Goal: Task Accomplishment & Management: Manage account settings

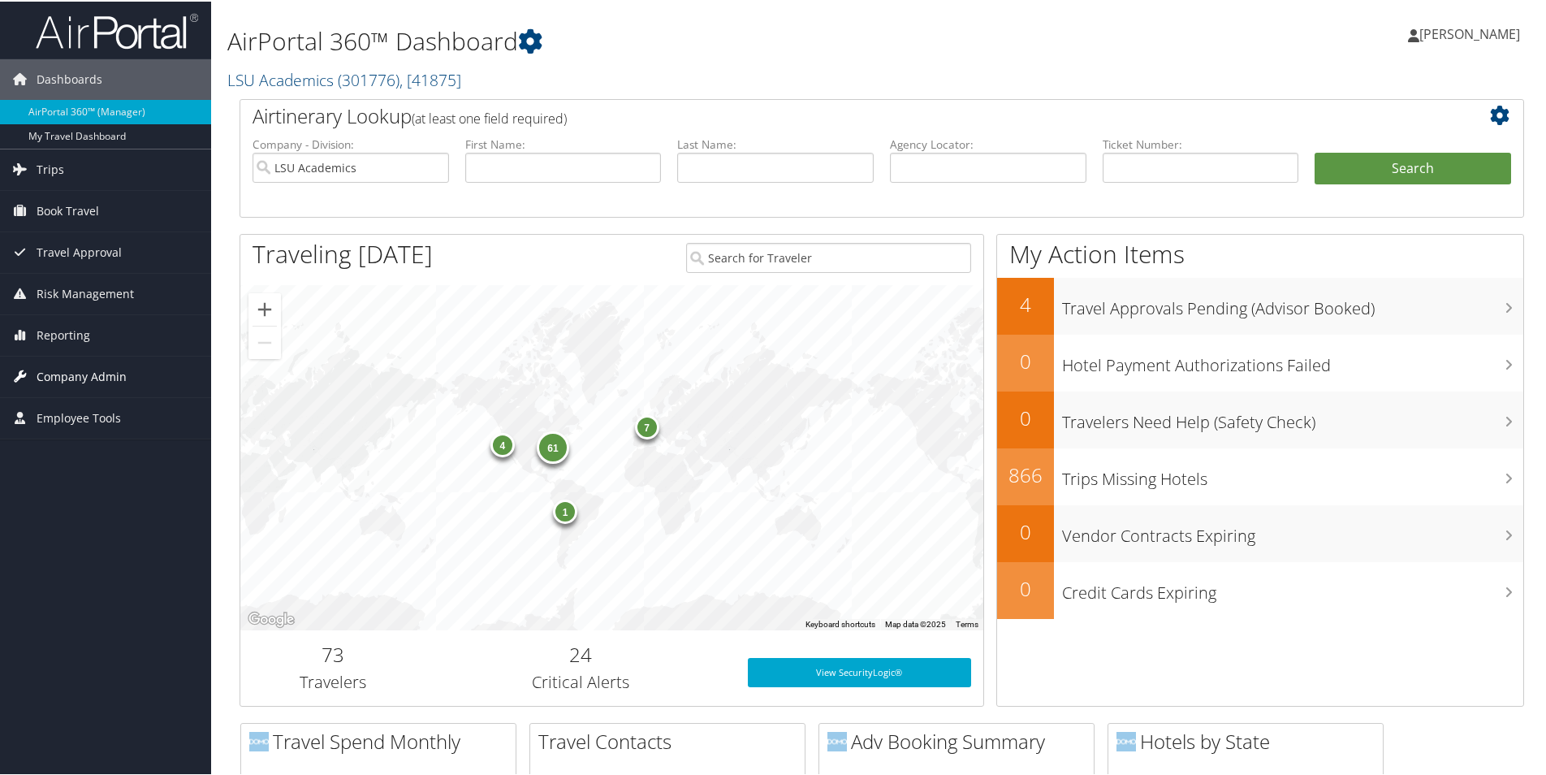
click at [89, 374] on span "Company Admin" at bounding box center [82, 375] width 90 height 41
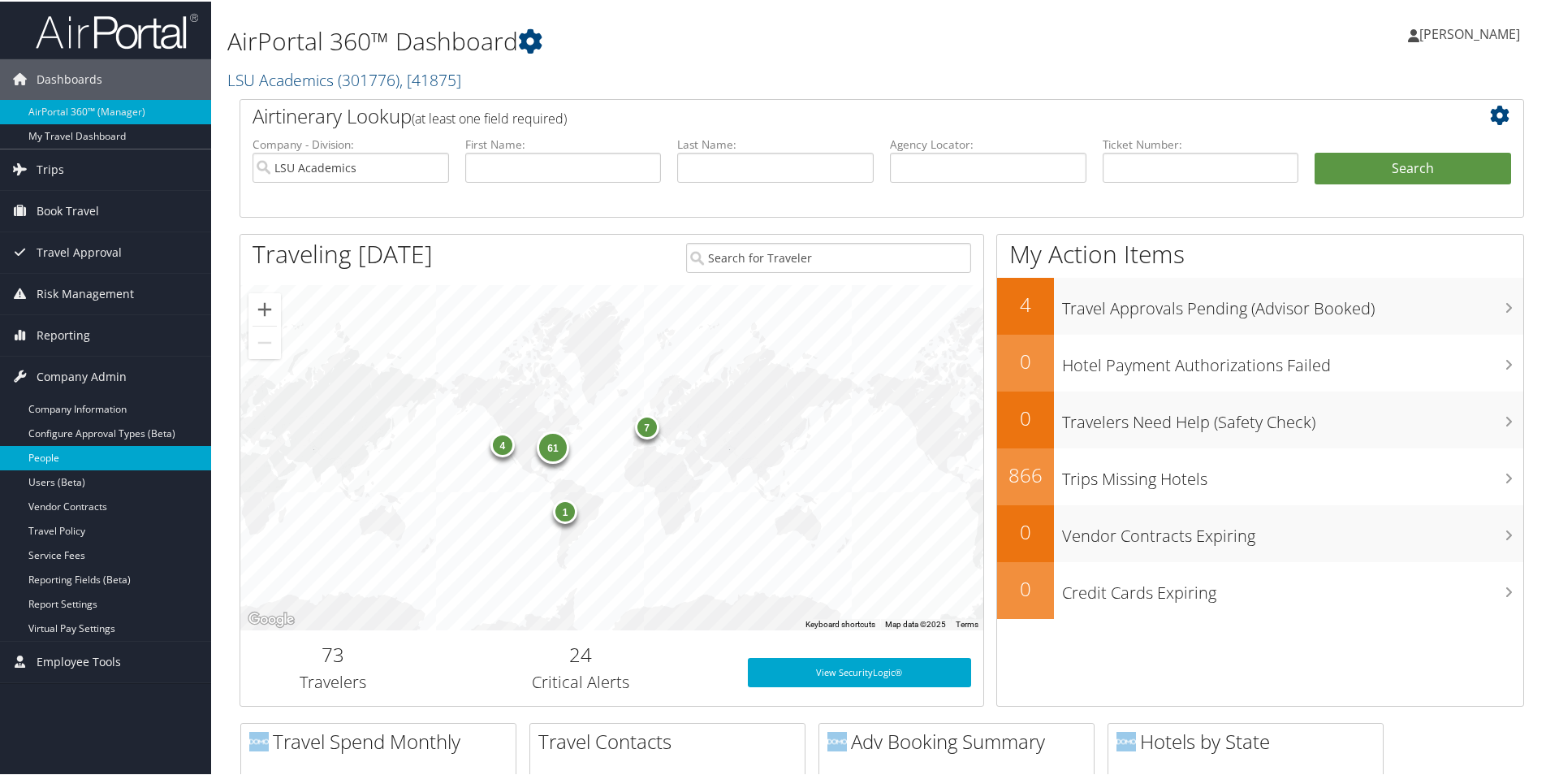
click at [41, 456] on link "People" at bounding box center [105, 456] width 211 height 24
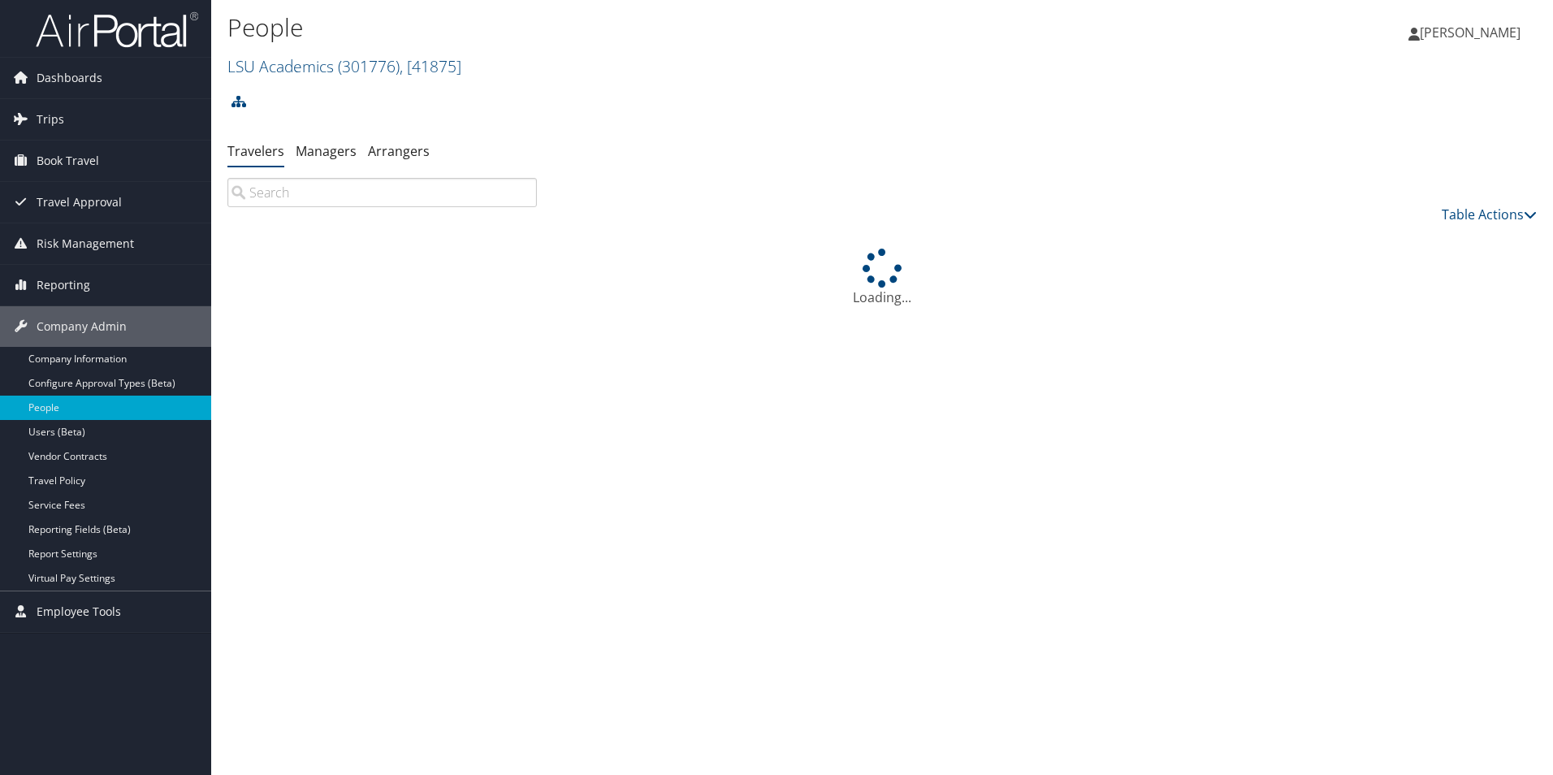
click at [302, 186] on input "search" at bounding box center [381, 192] width 309 height 29
click at [361, 195] on input "Weston Lew" at bounding box center [381, 192] width 309 height 29
type input "W"
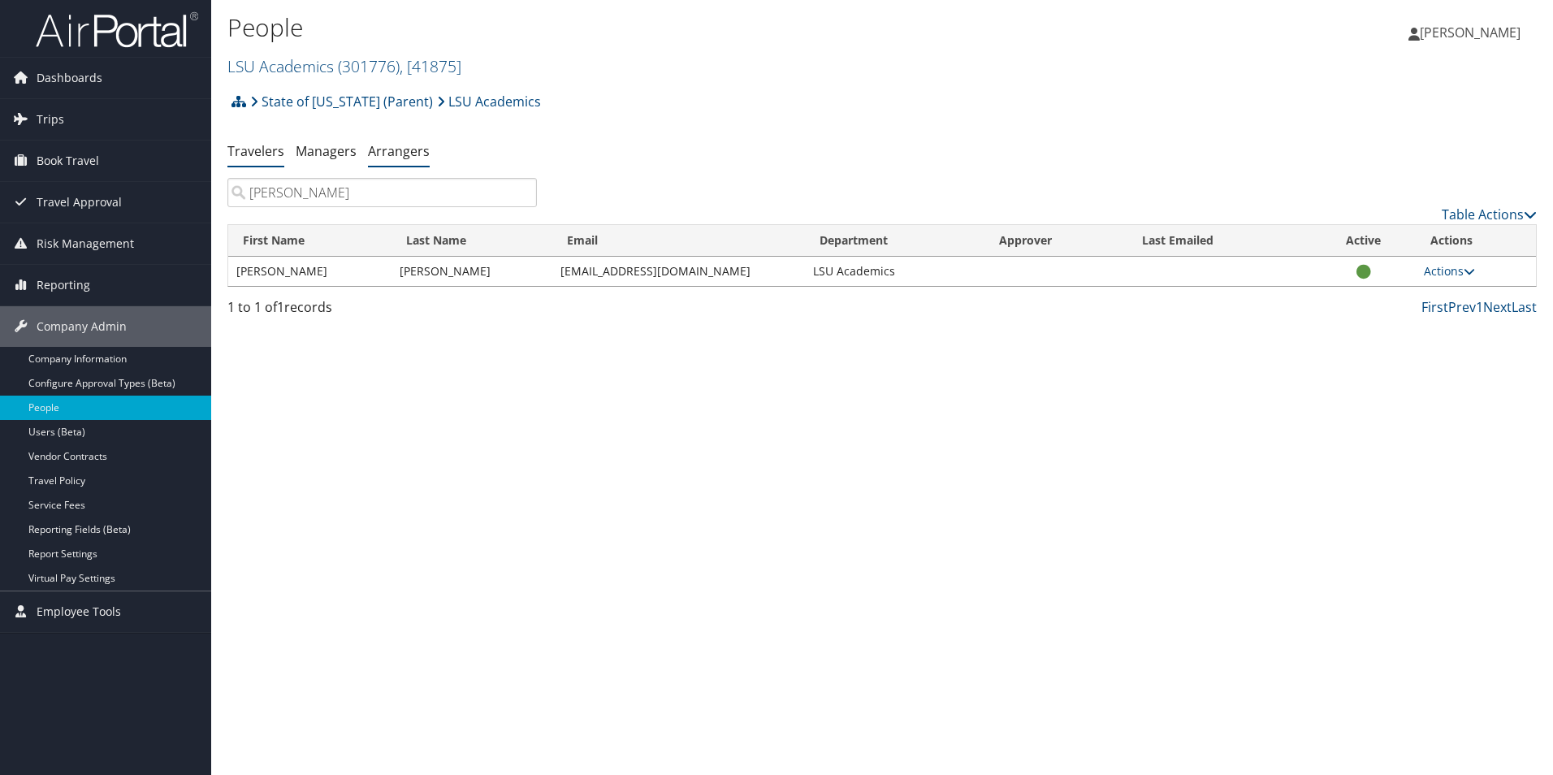
type input "Kara Duplantier"
click at [390, 144] on link "Arrangers" at bounding box center [399, 151] width 62 height 18
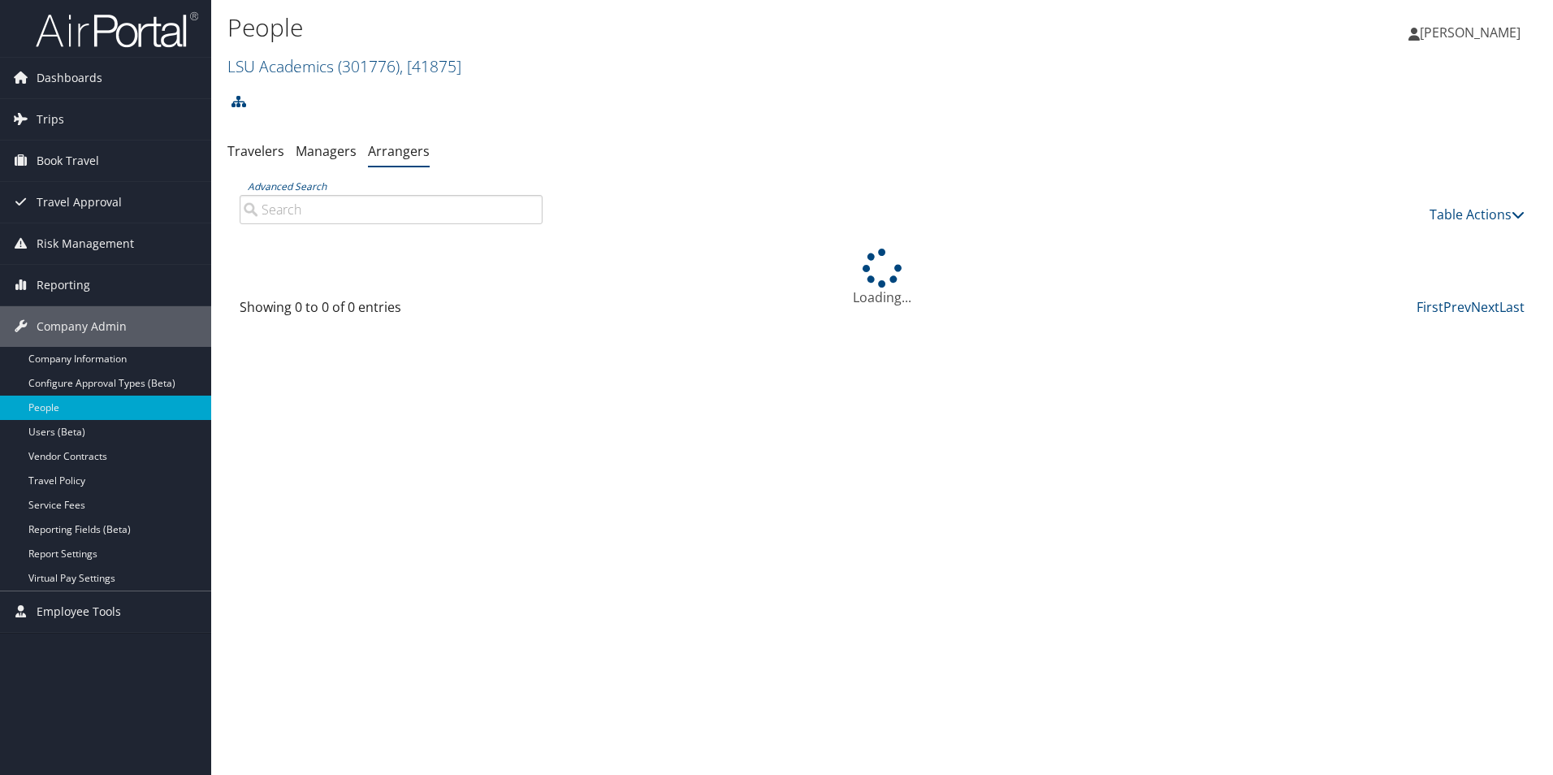
click at [346, 202] on input "Advanced Search" at bounding box center [391, 209] width 303 height 29
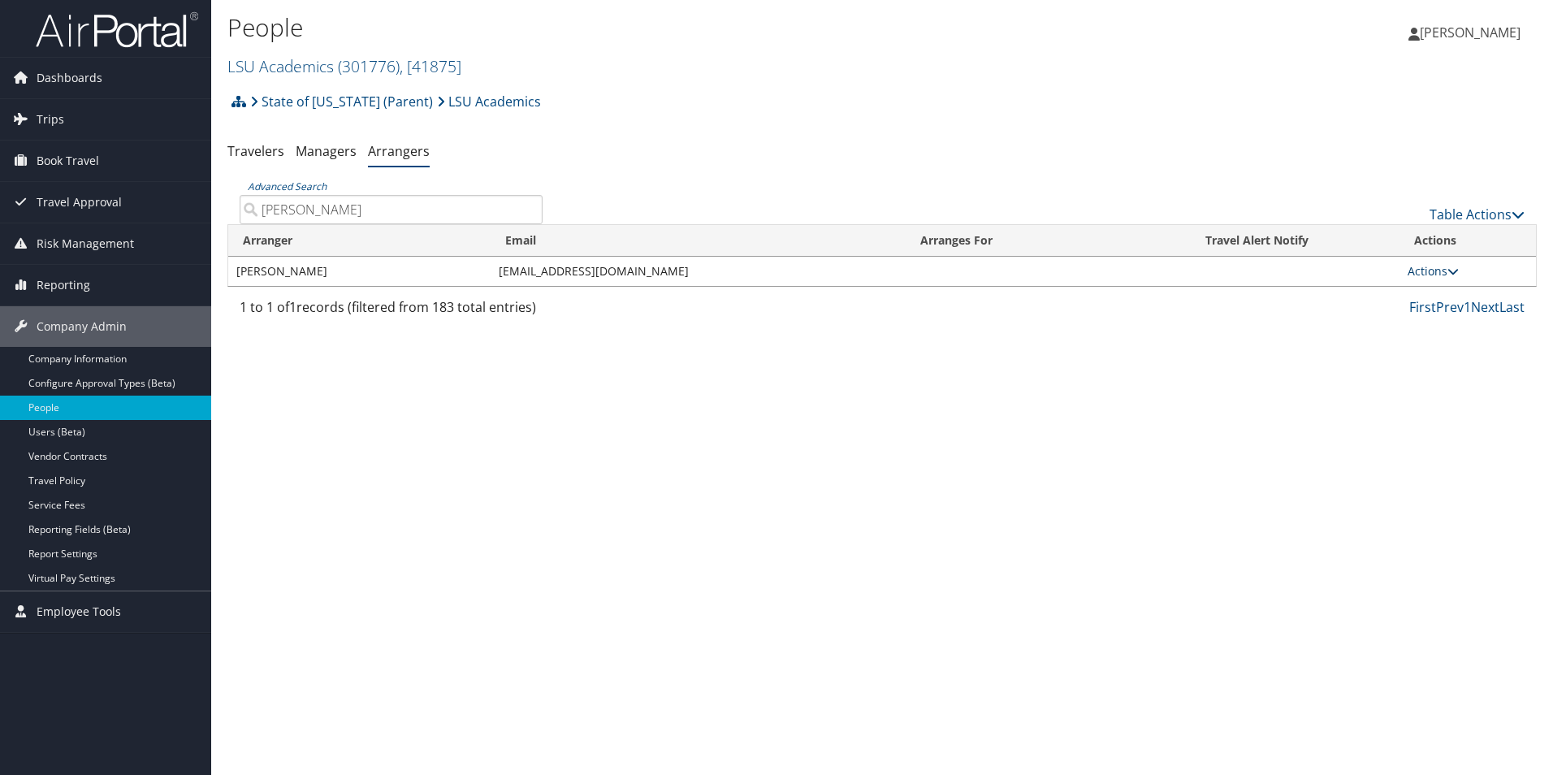
type input "kara Duplan"
click at [1416, 270] on link "Actions" at bounding box center [1433, 270] width 51 height 15
click at [1445, 295] on link "View Profile" at bounding box center [1453, 295] width 90 height 28
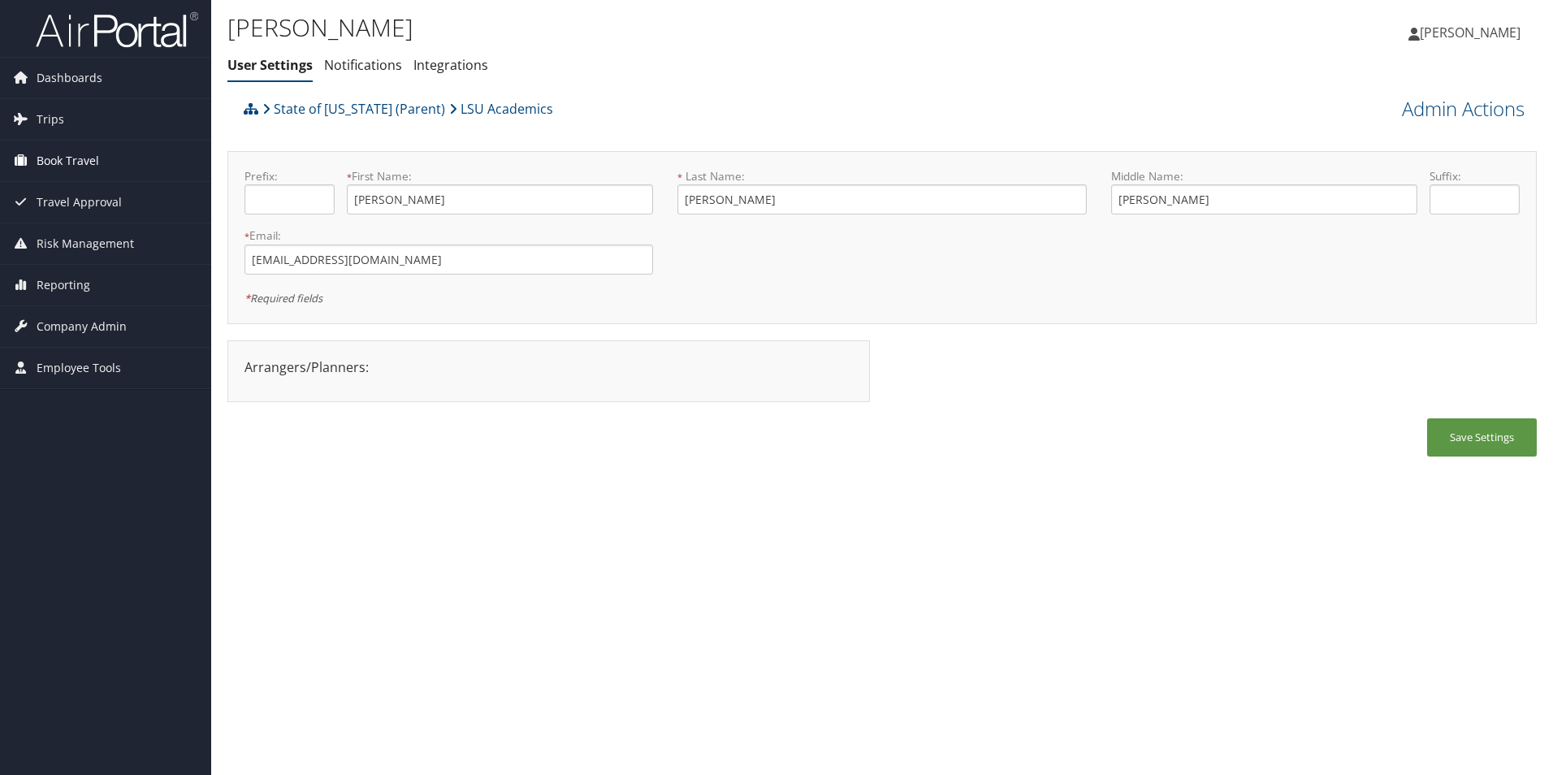
click at [71, 156] on span "Book Travel" at bounding box center [68, 161] width 63 height 41
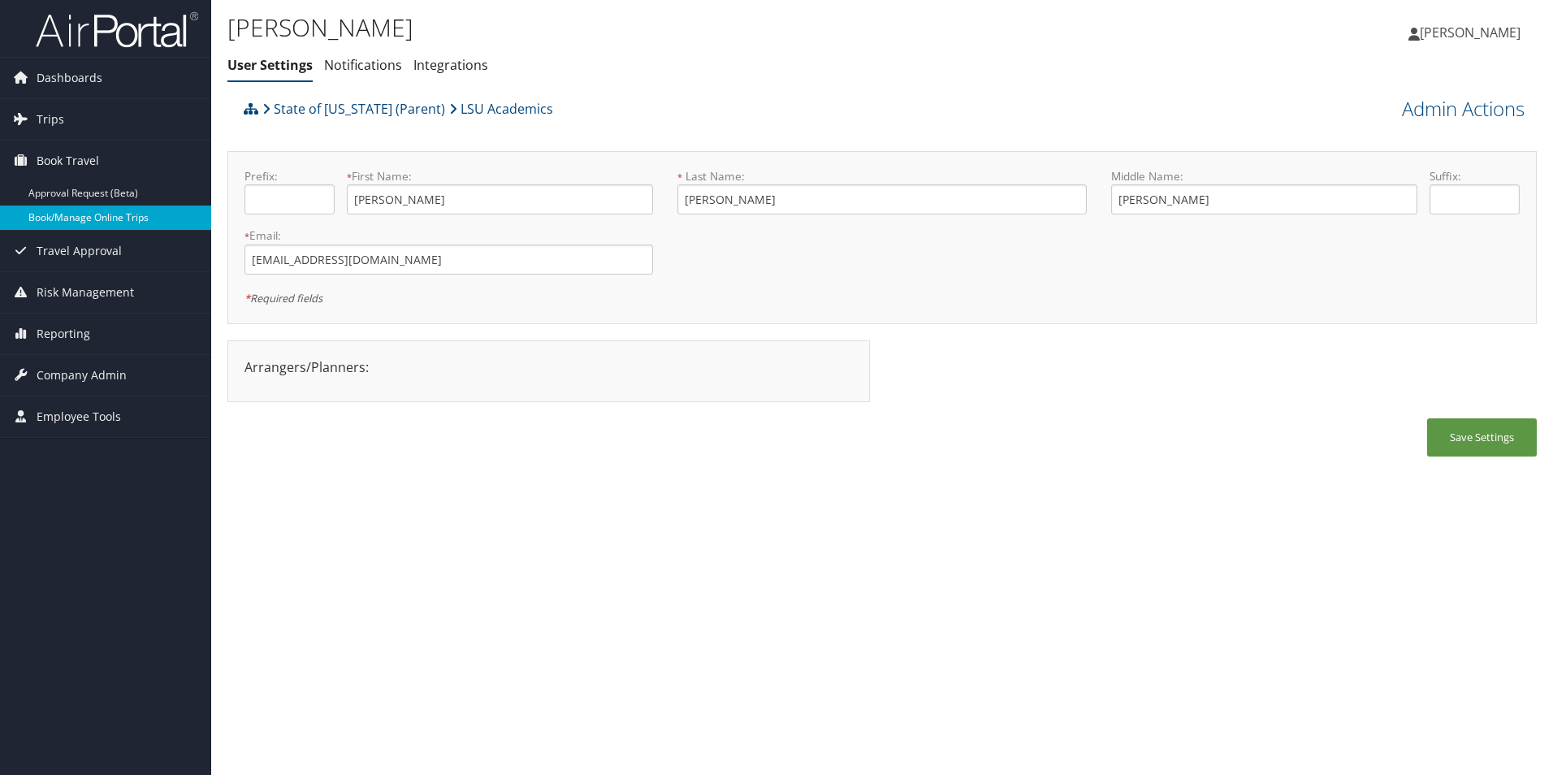
click at [69, 213] on link "Book/Manage Online Trips" at bounding box center [105, 217] width 211 height 24
click at [85, 377] on span "Company Admin" at bounding box center [82, 375] width 90 height 41
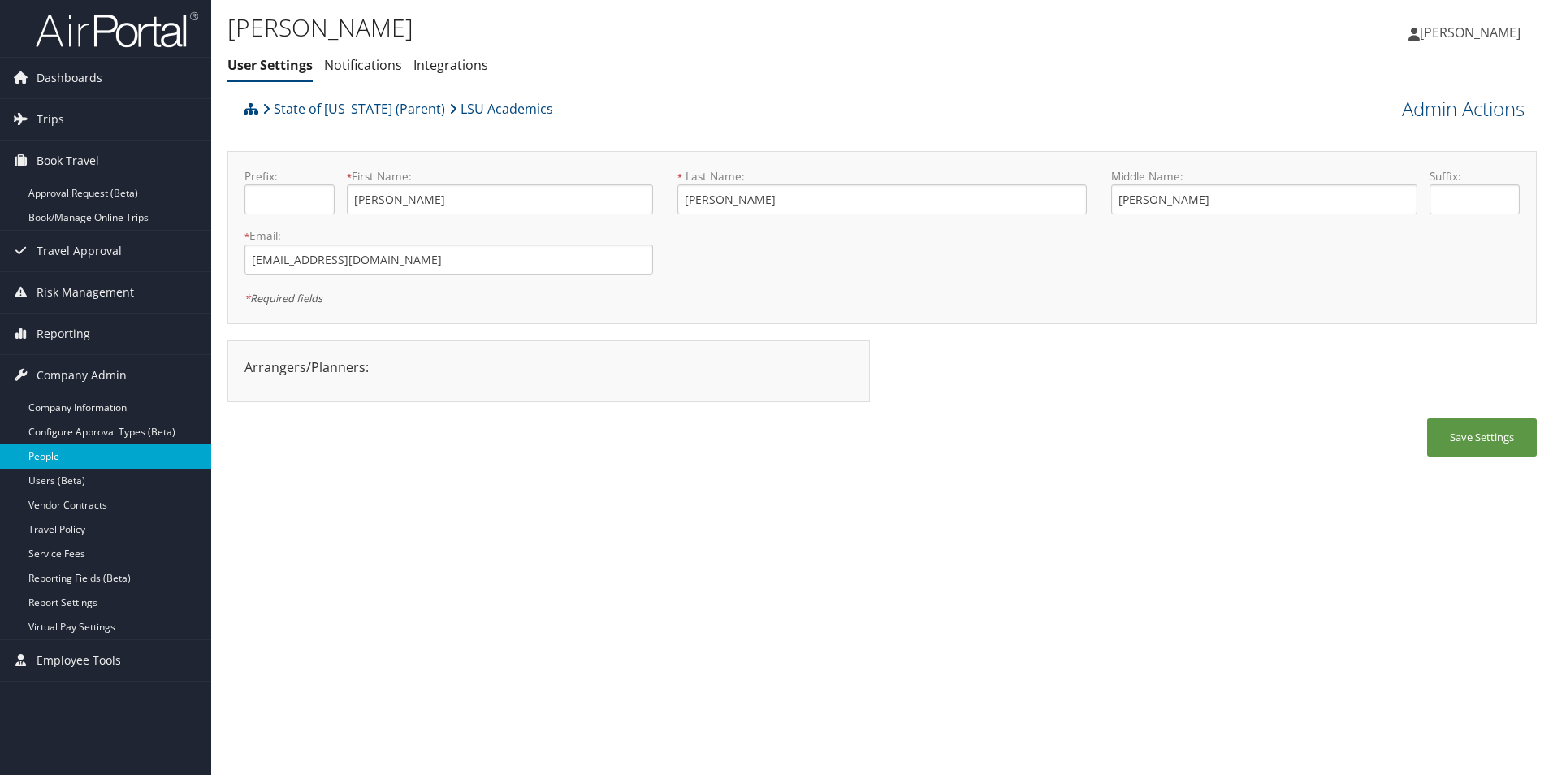
click at [39, 448] on link "People" at bounding box center [105, 456] width 211 height 24
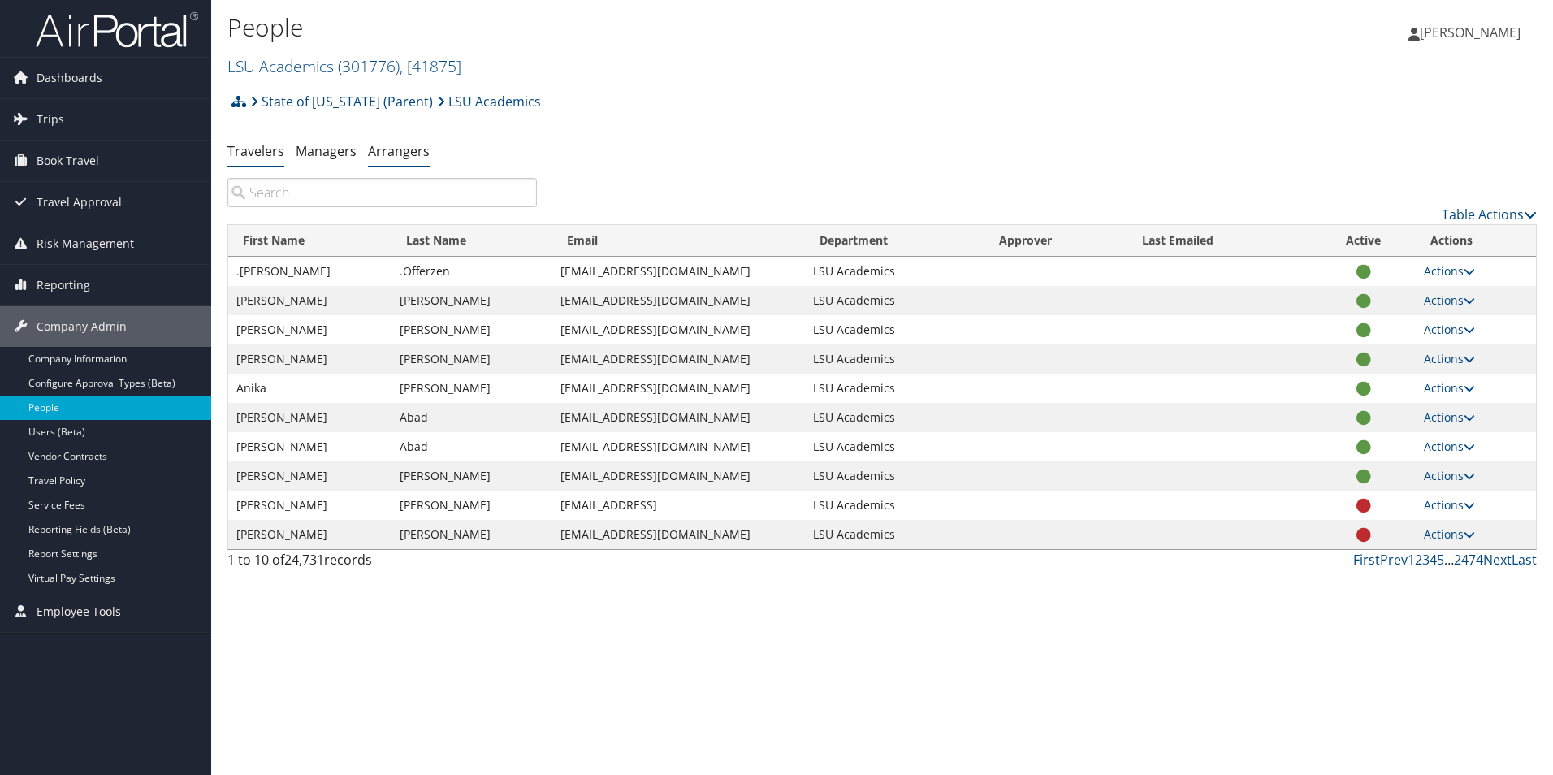
click at [389, 154] on link "Arrangers" at bounding box center [399, 151] width 62 height 18
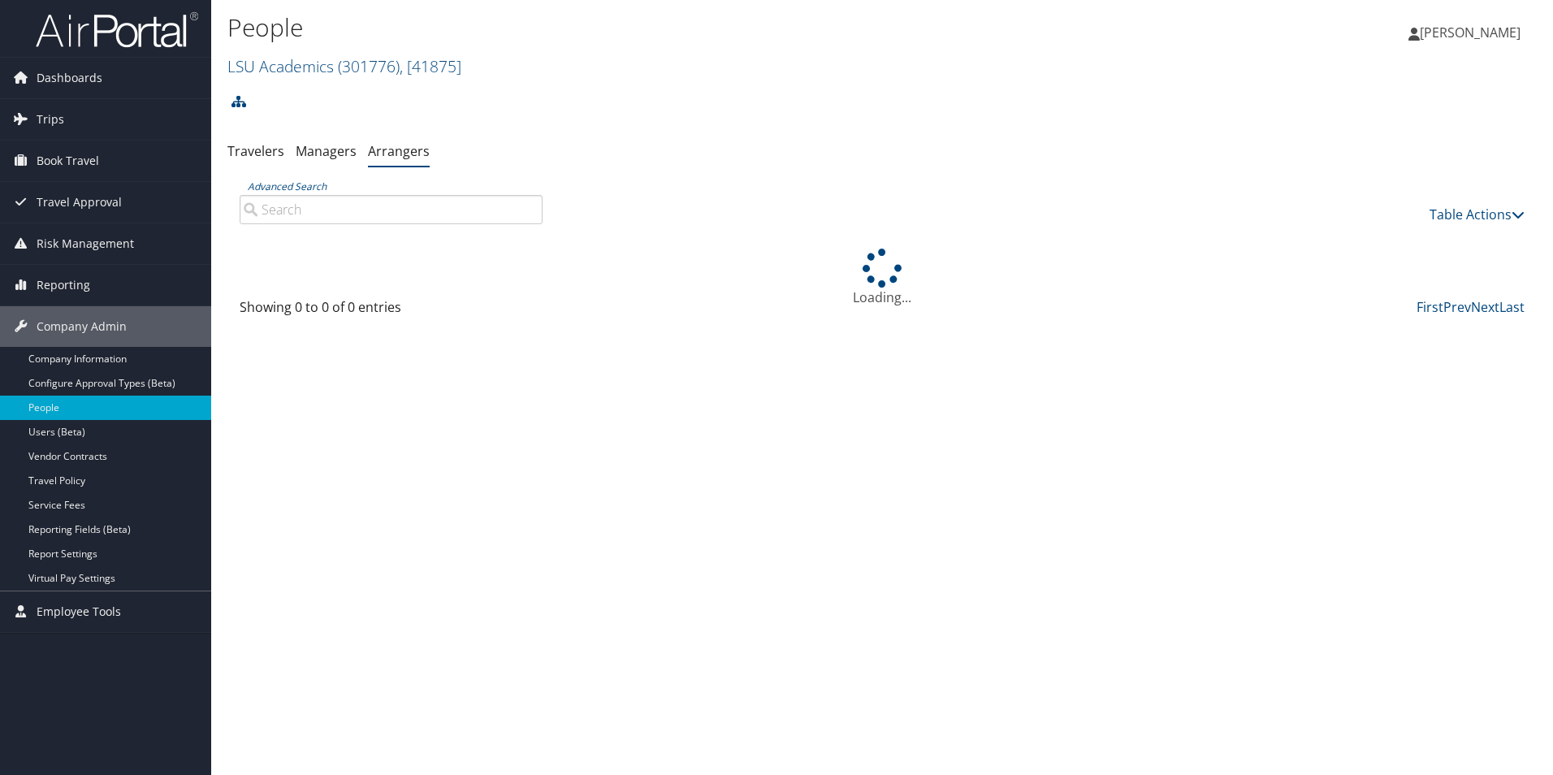
click at [378, 211] on input "Advanced Search" at bounding box center [391, 209] width 303 height 29
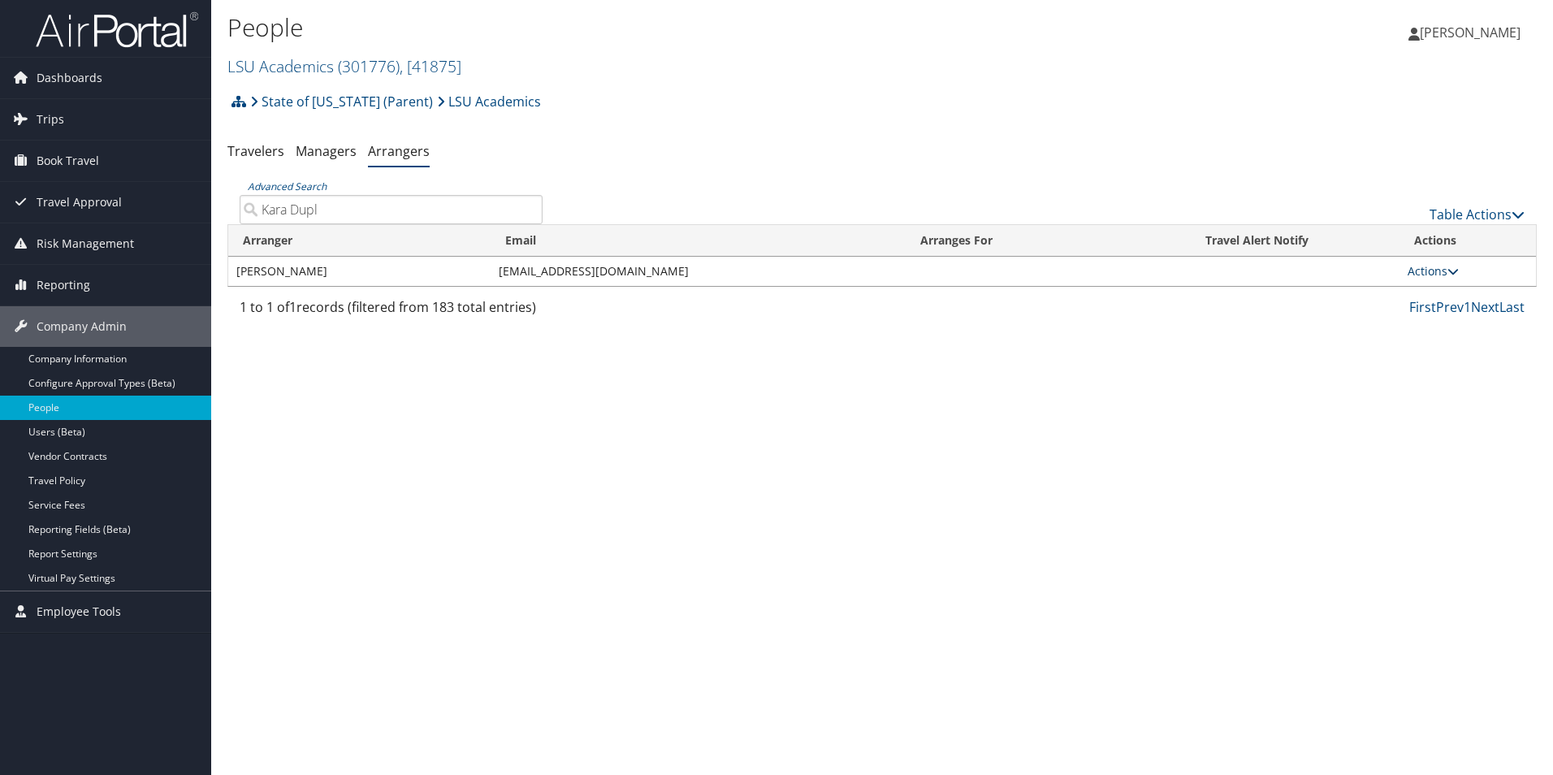
type input "Kara Dupl"
click at [1429, 275] on link "Actions" at bounding box center [1433, 270] width 51 height 15
click at [1443, 322] on link "View Group" at bounding box center [1453, 323] width 90 height 28
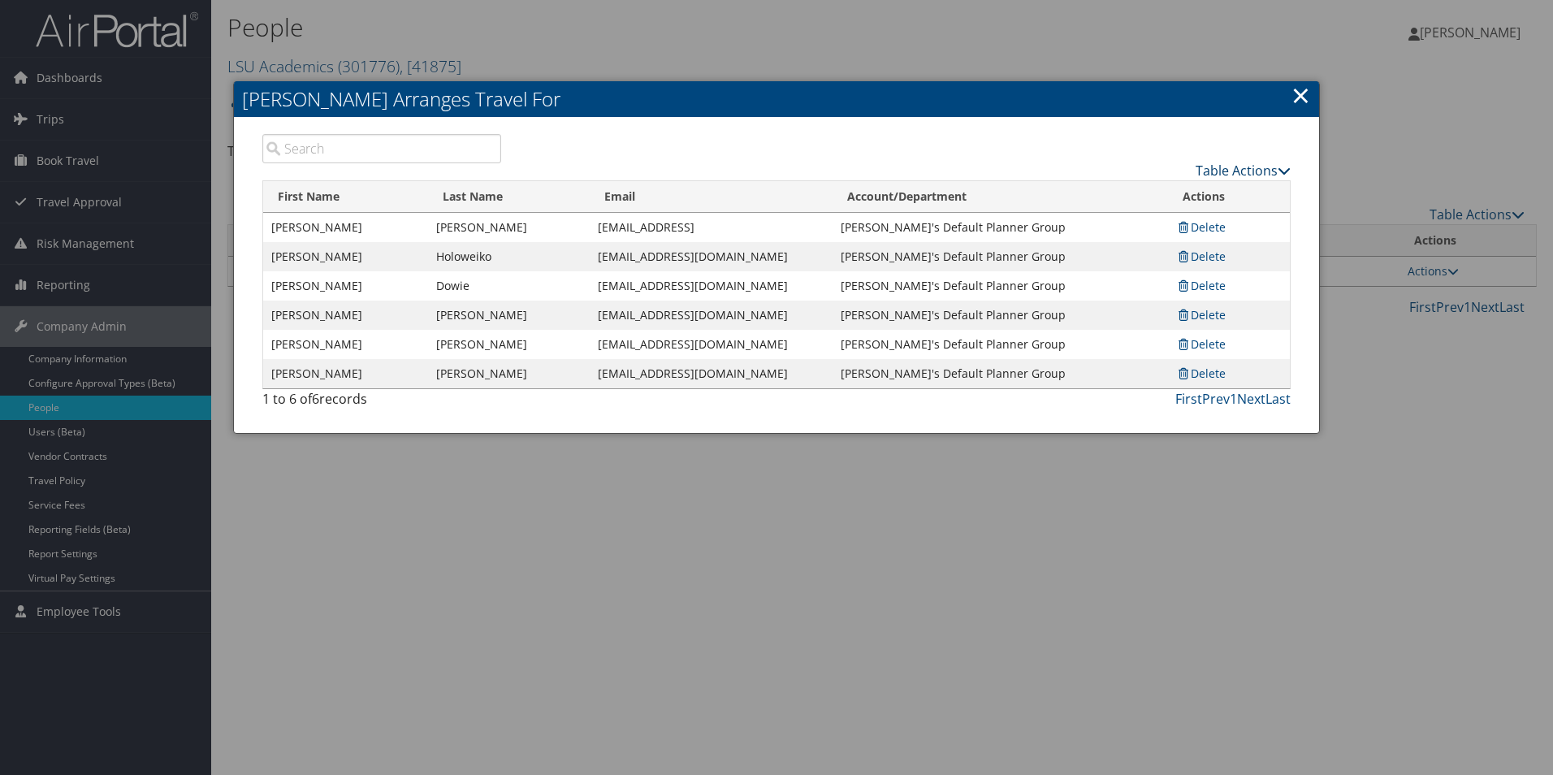
click at [1256, 166] on link "Table Actions" at bounding box center [1243, 171] width 95 height 18
click at [1154, 192] on link "Add A Traveler" at bounding box center [1183, 196] width 214 height 28
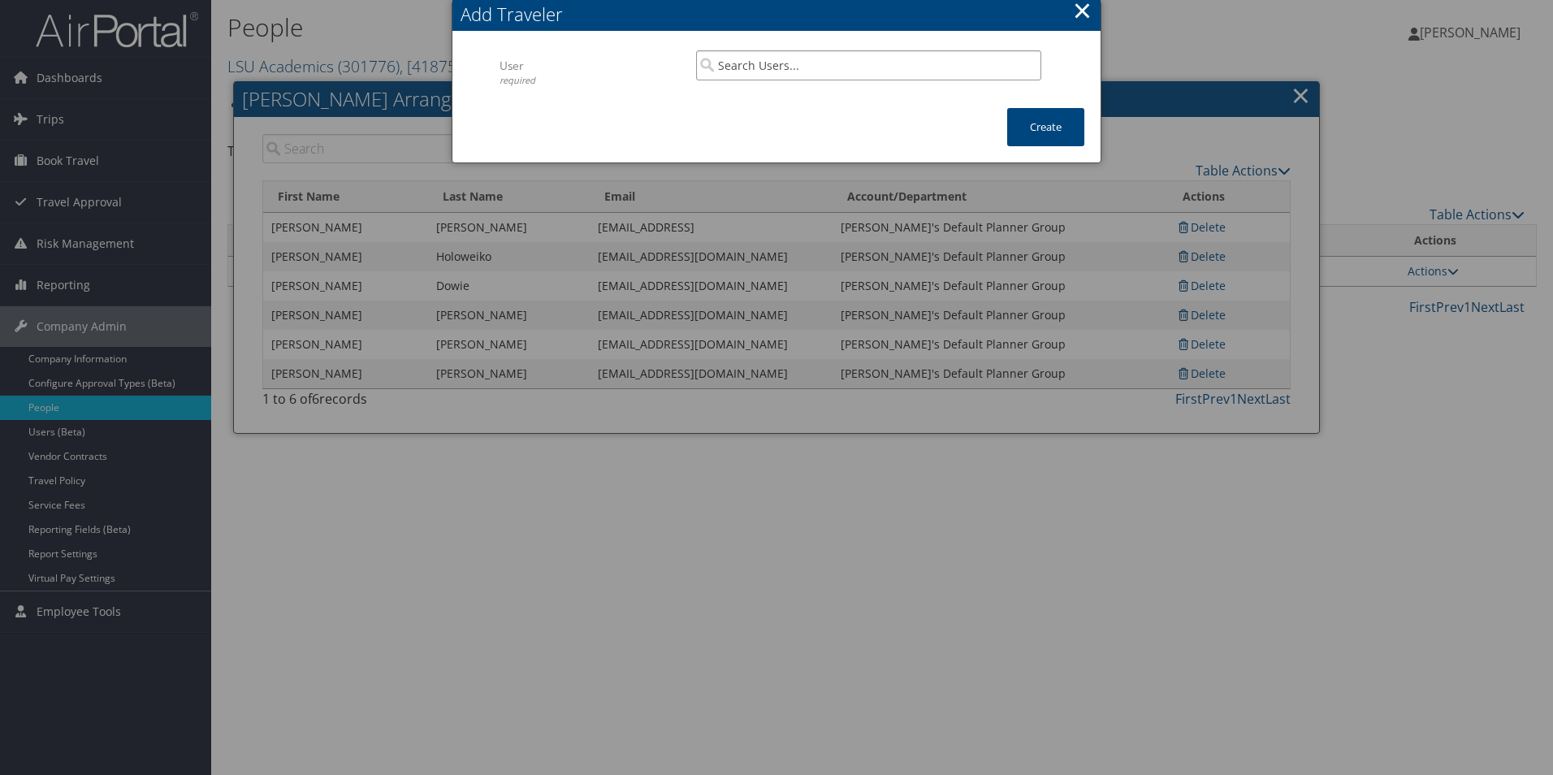
click at [770, 78] on input "search" at bounding box center [868, 65] width 345 height 30
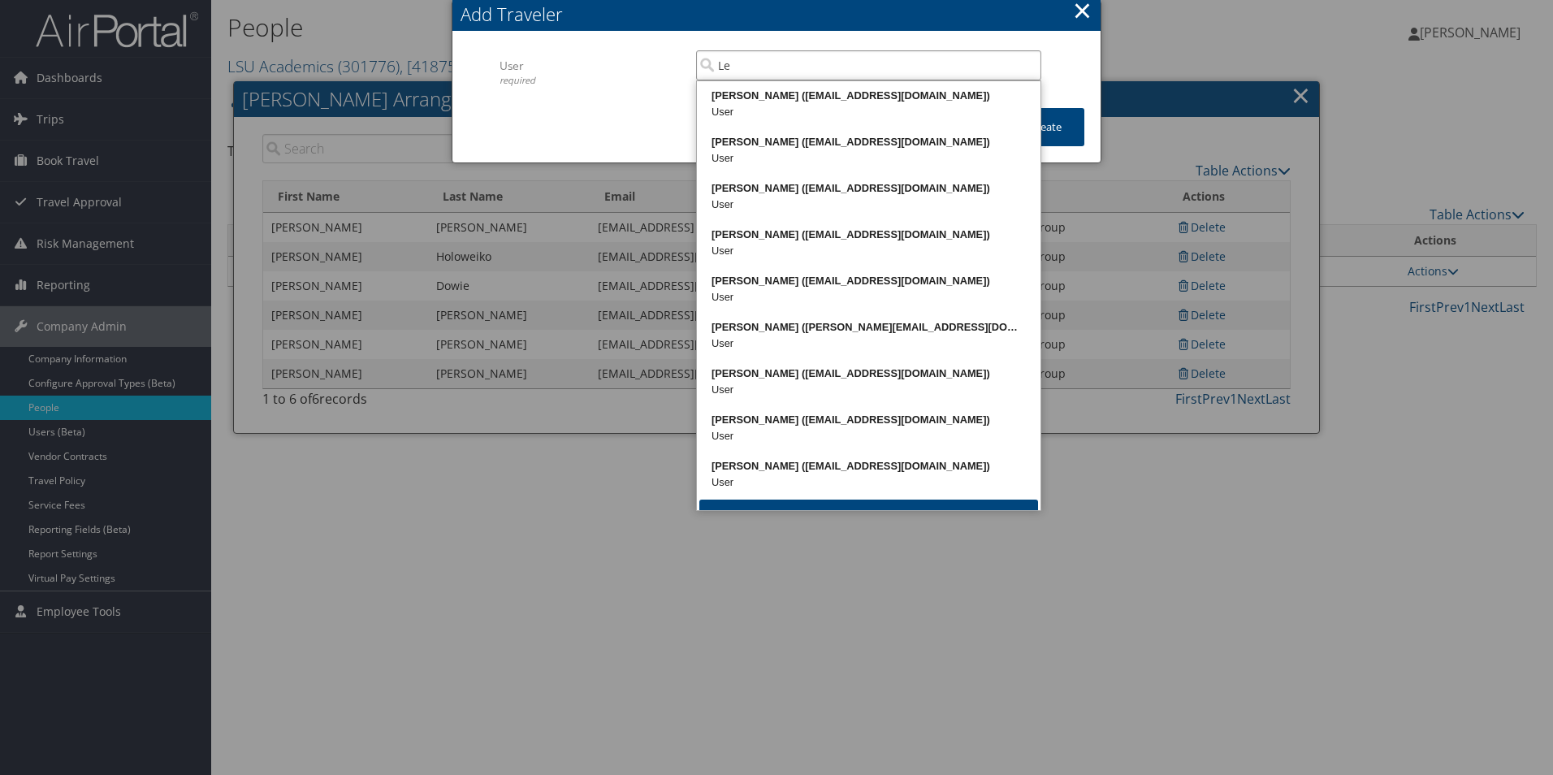
type input "L"
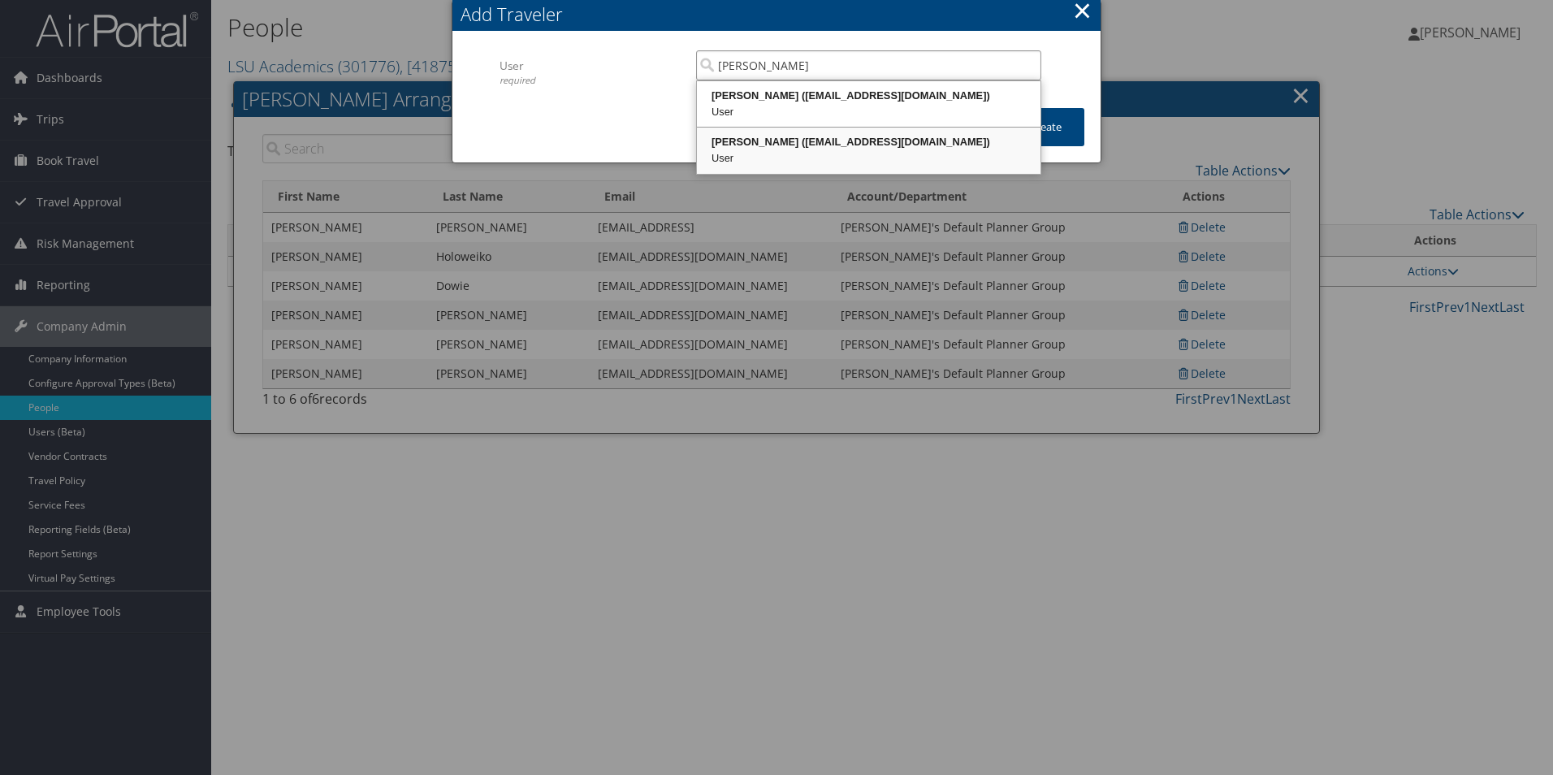
click at [786, 139] on div "Weston Lewis (wlewi17@lsu.edu)" at bounding box center [868, 142] width 339 height 16
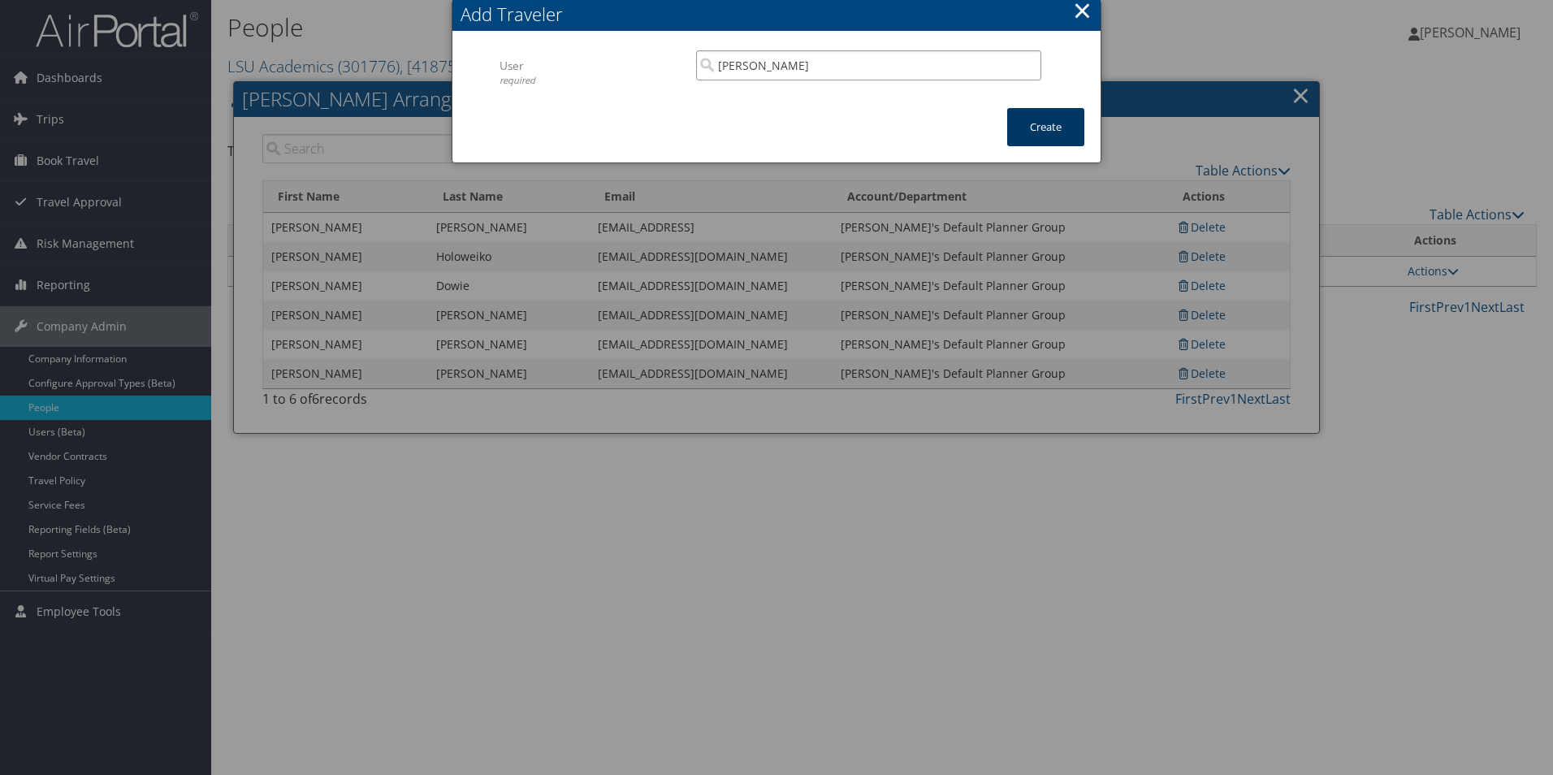
type input "Weston Lewis"
click at [1038, 128] on button "Create" at bounding box center [1045, 127] width 77 height 38
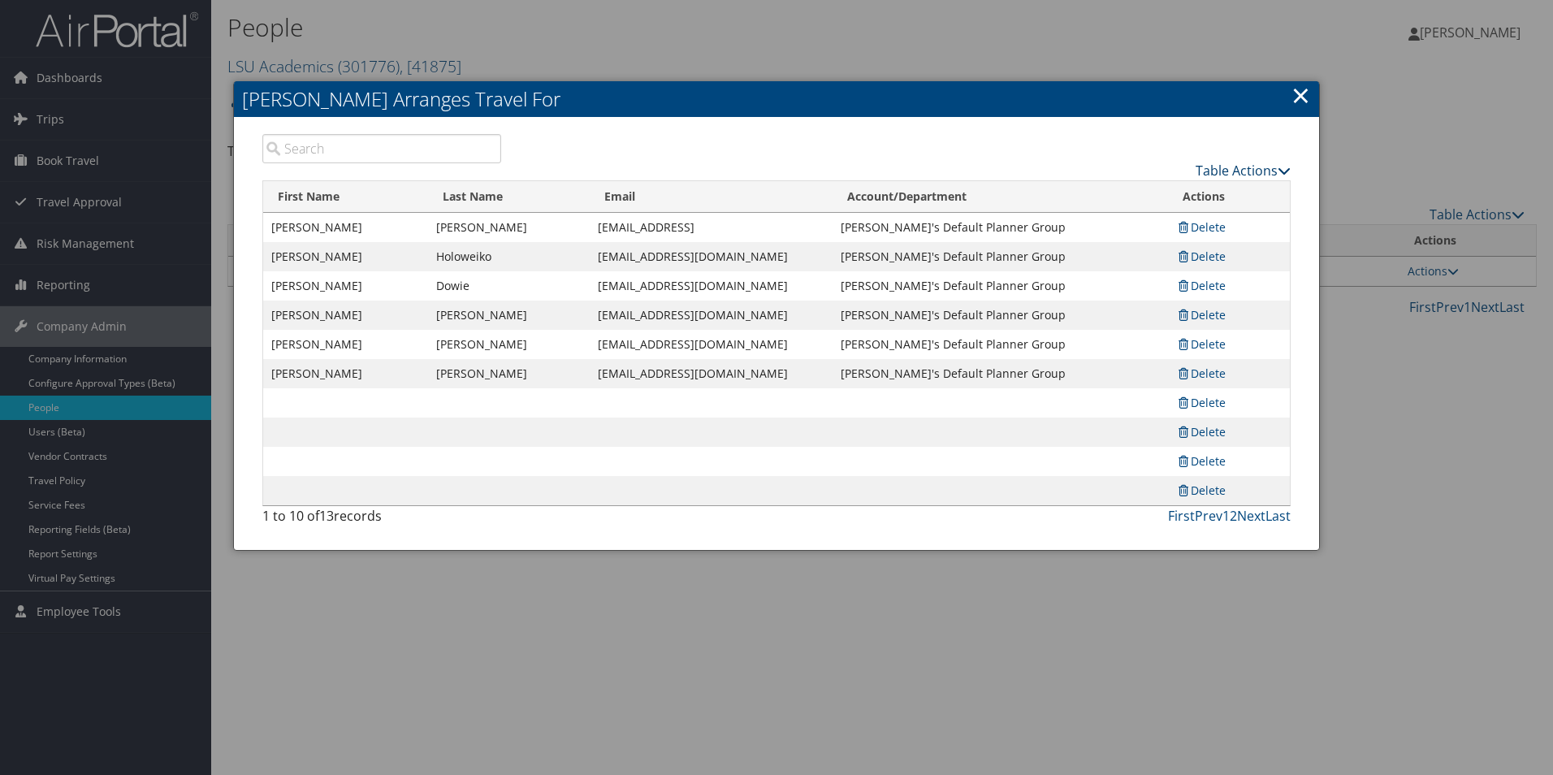
click at [1260, 170] on link "Table Actions" at bounding box center [1243, 171] width 95 height 18
click at [997, 422] on td at bounding box center [999, 431] width 335 height 29
click at [1294, 92] on link "×" at bounding box center [1300, 95] width 19 height 32
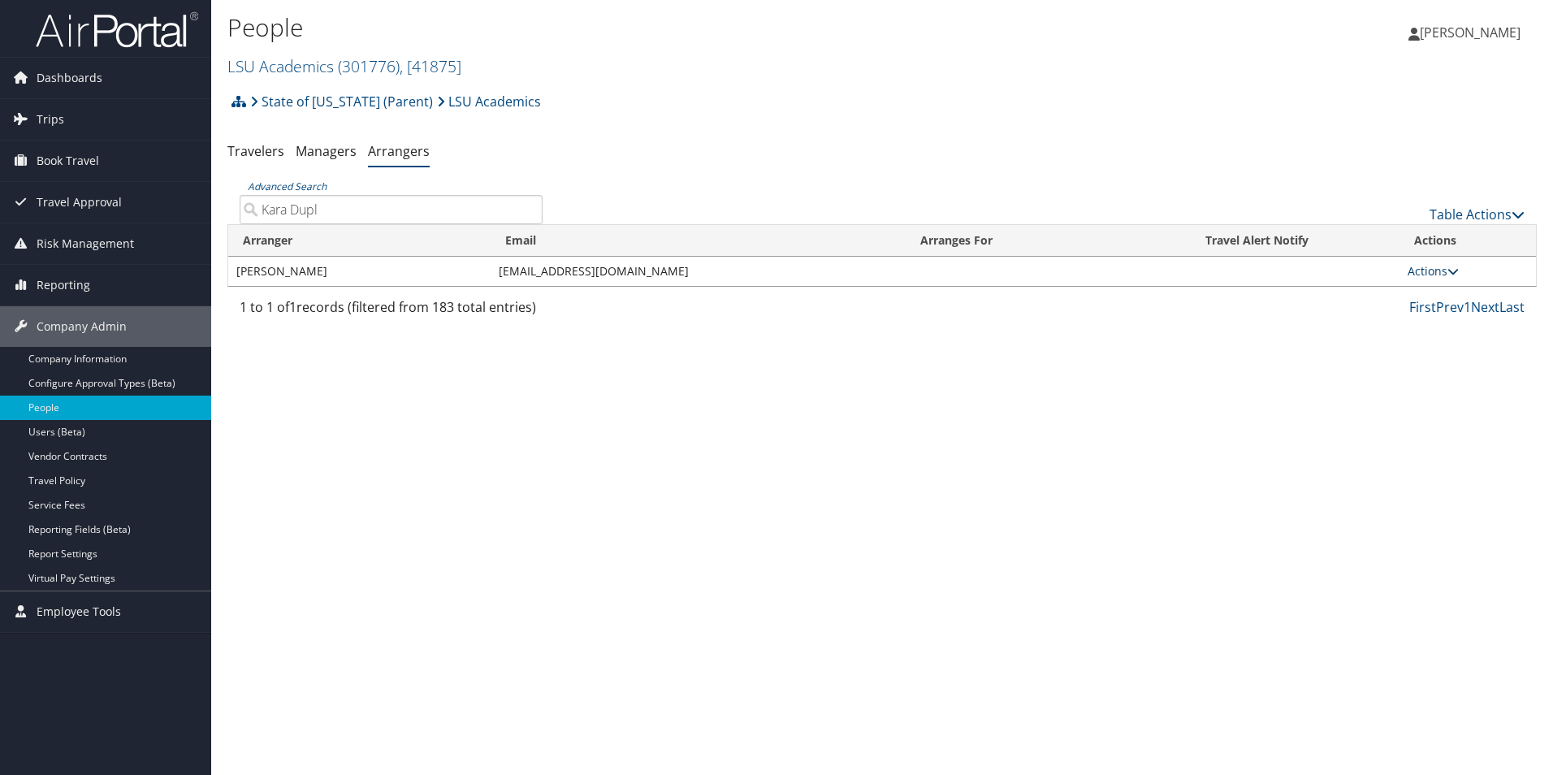
click at [1427, 270] on link "Actions" at bounding box center [1433, 270] width 51 height 15
click at [1448, 318] on link "View Group" at bounding box center [1453, 323] width 90 height 28
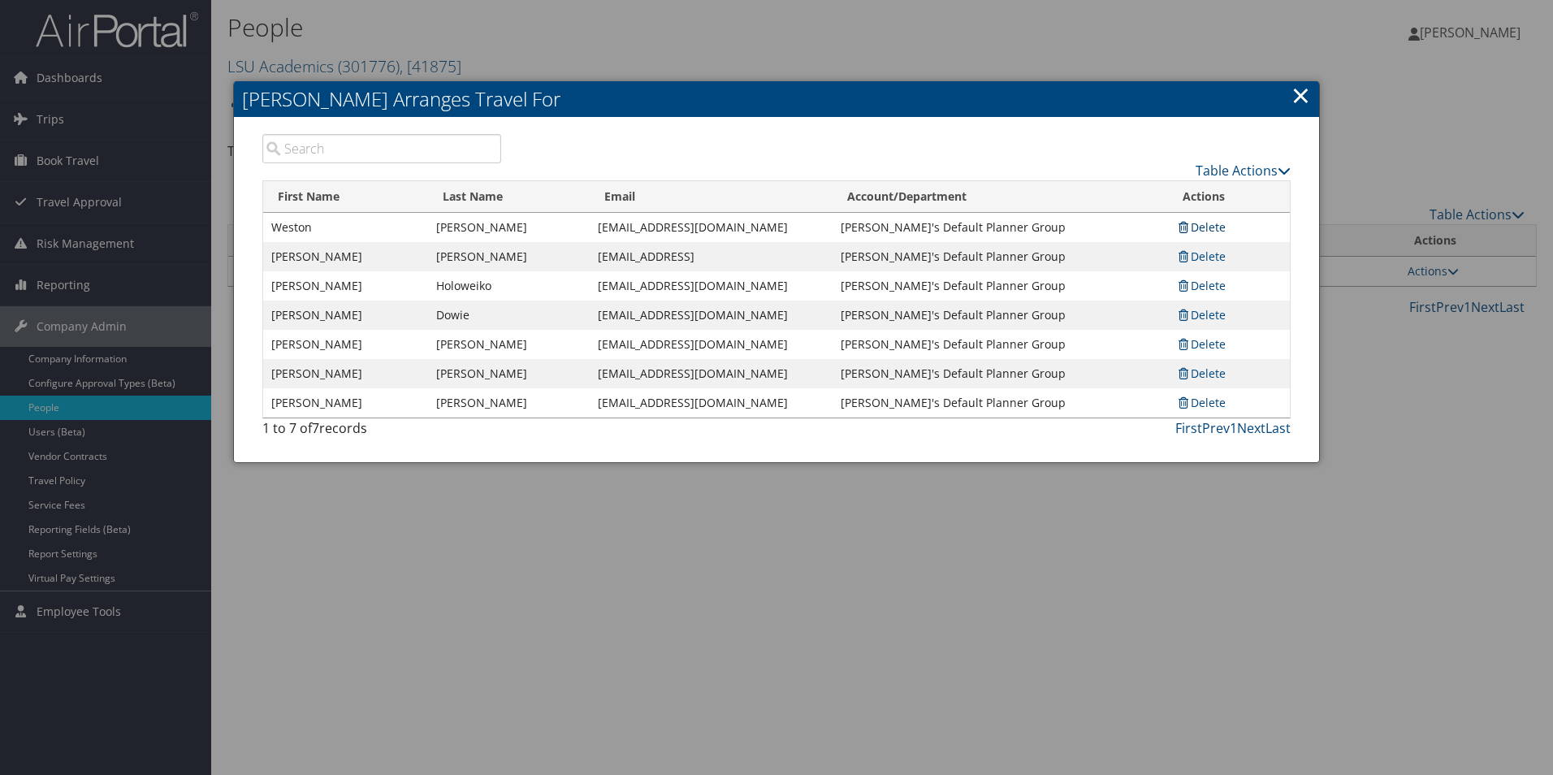
click at [1193, 223] on link "Delete" at bounding box center [1201, 226] width 50 height 15
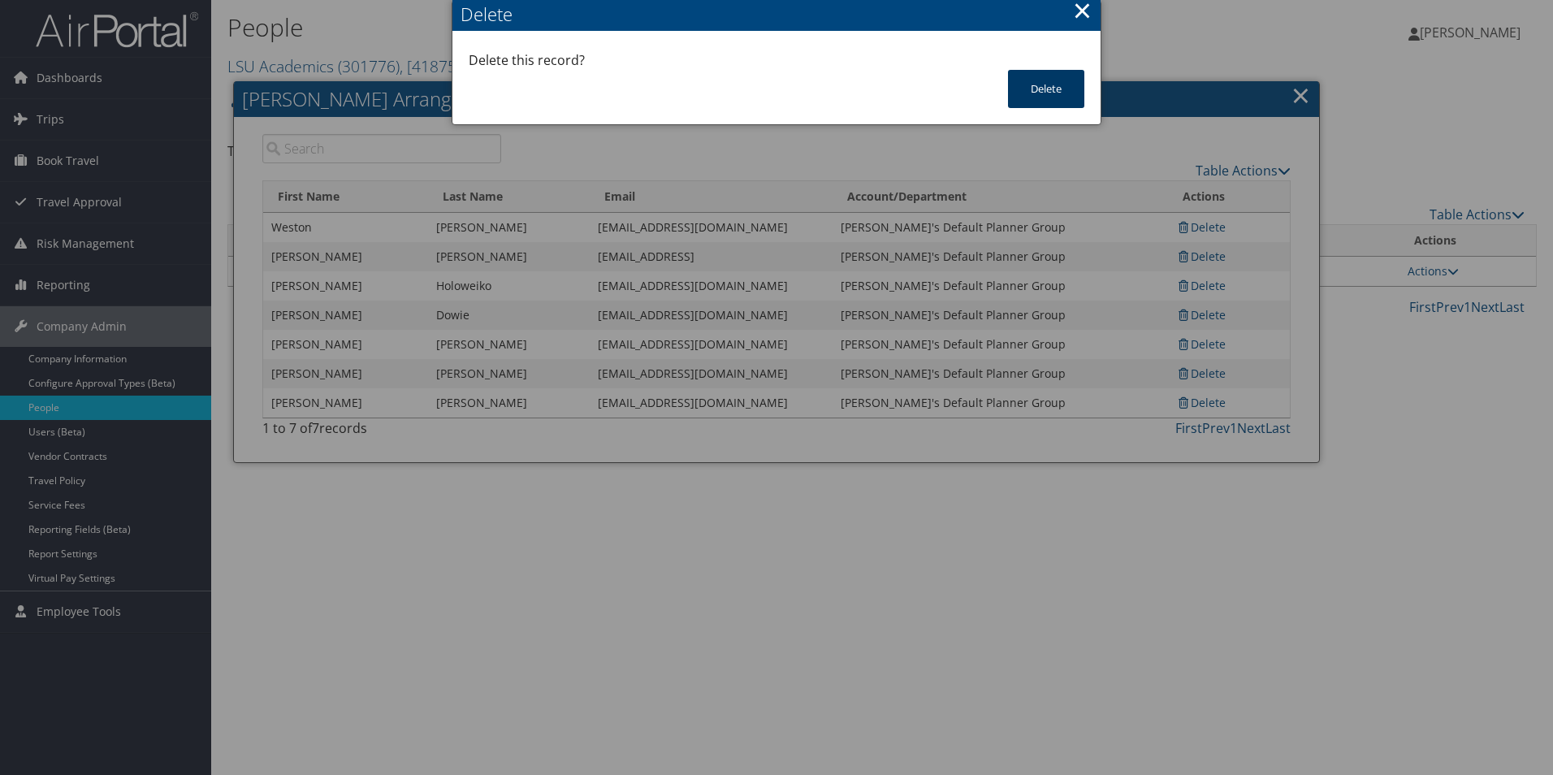
click at [1051, 86] on button "Delete" at bounding box center [1046, 89] width 76 height 38
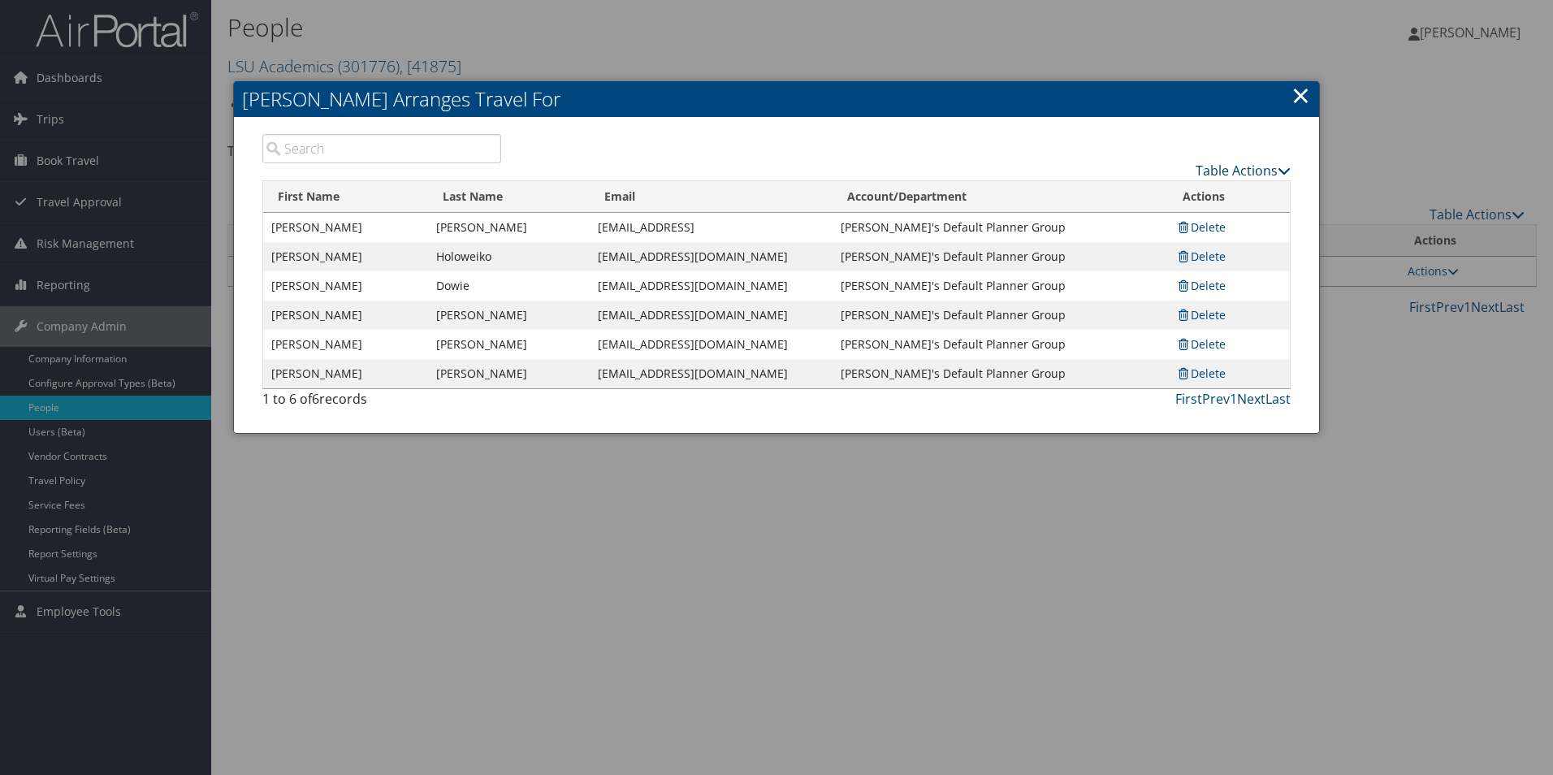
click at [1234, 170] on link "Table Actions" at bounding box center [1243, 171] width 95 height 18
click at [1151, 191] on link "Add A Traveler" at bounding box center [1183, 196] width 214 height 28
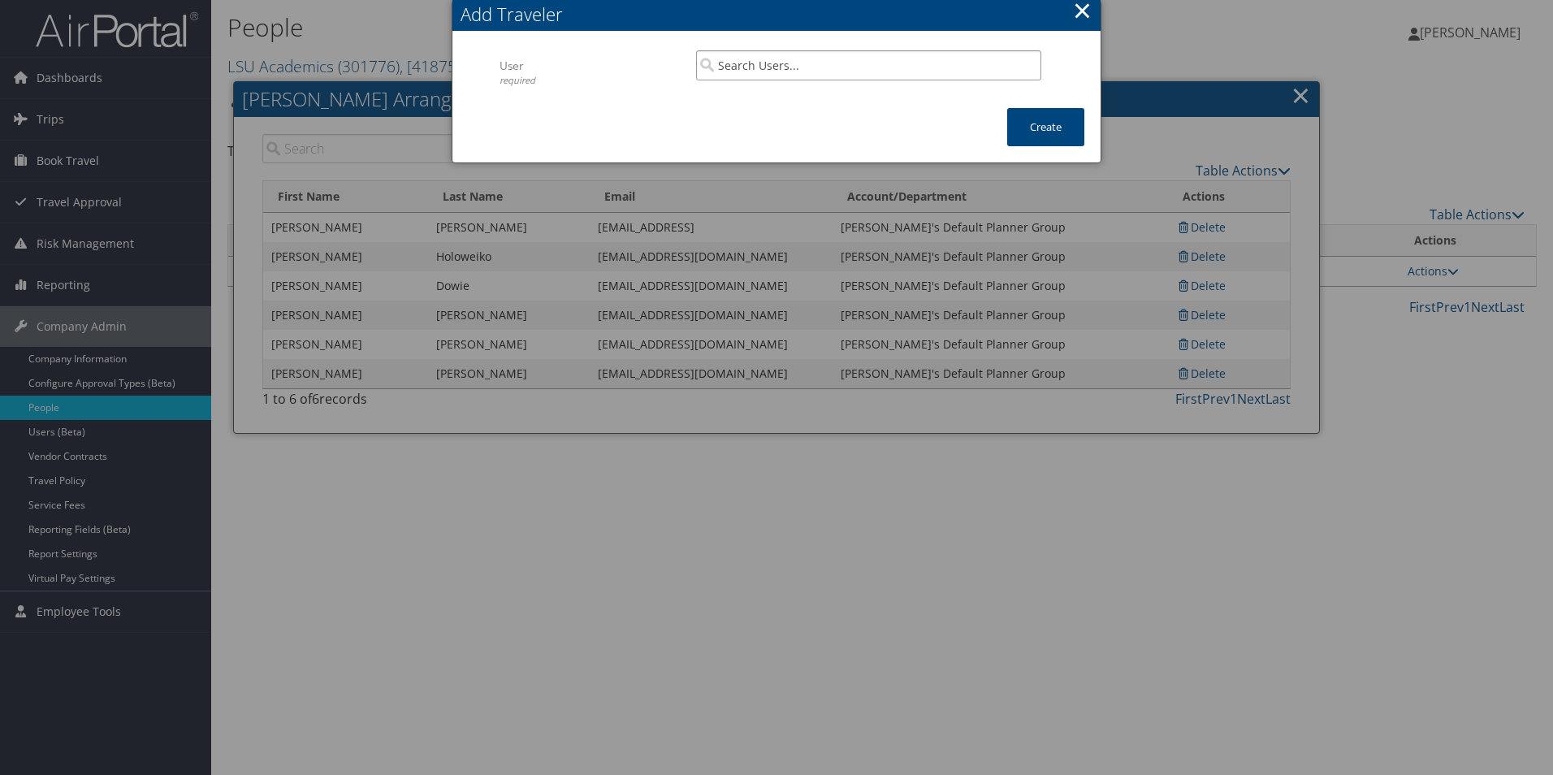
click at [760, 65] on input "search" at bounding box center [868, 65] width 345 height 30
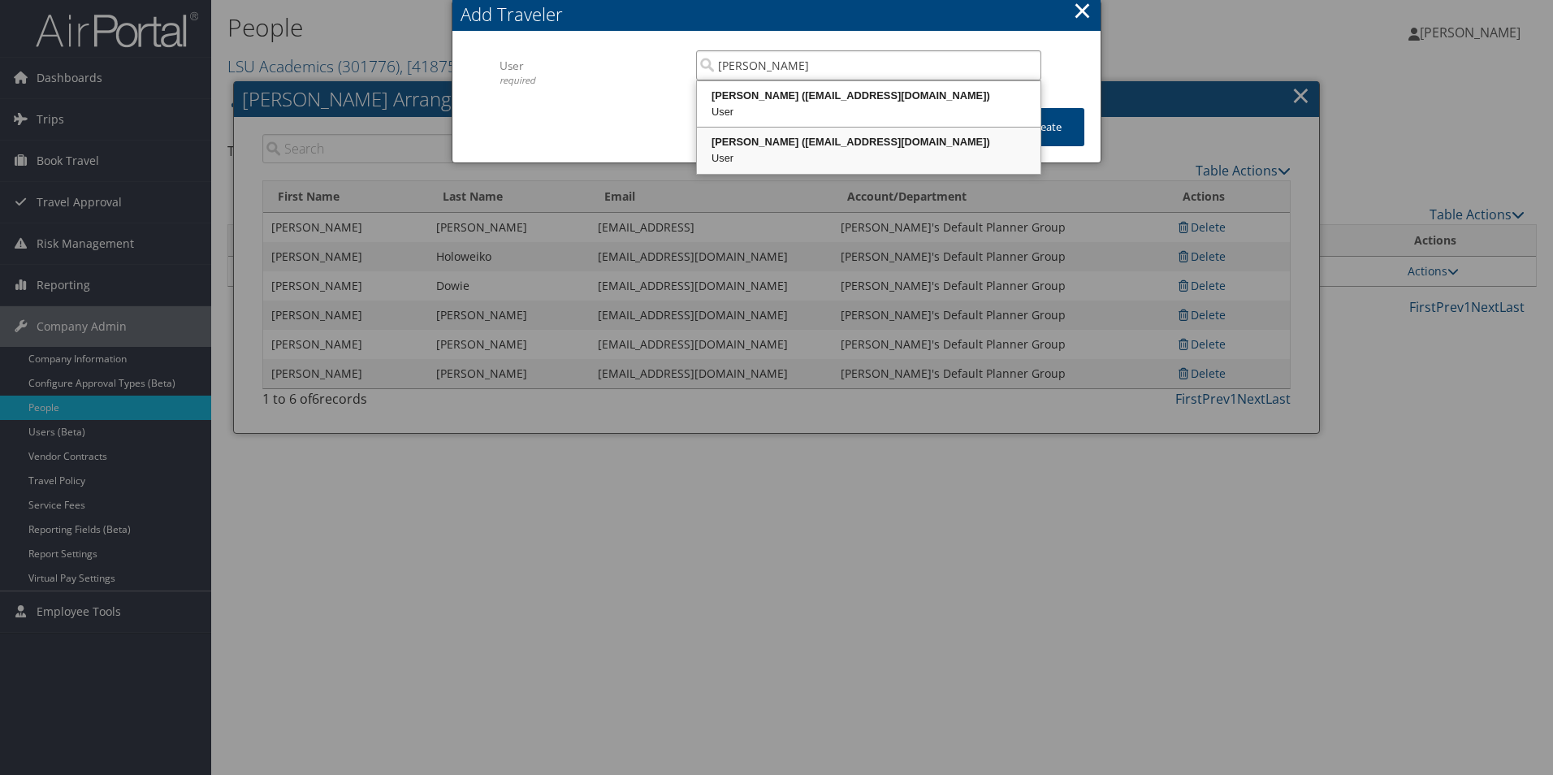
click at [831, 146] on div "Weston Lewis (wlewi17@lsu.edu)" at bounding box center [868, 142] width 339 height 16
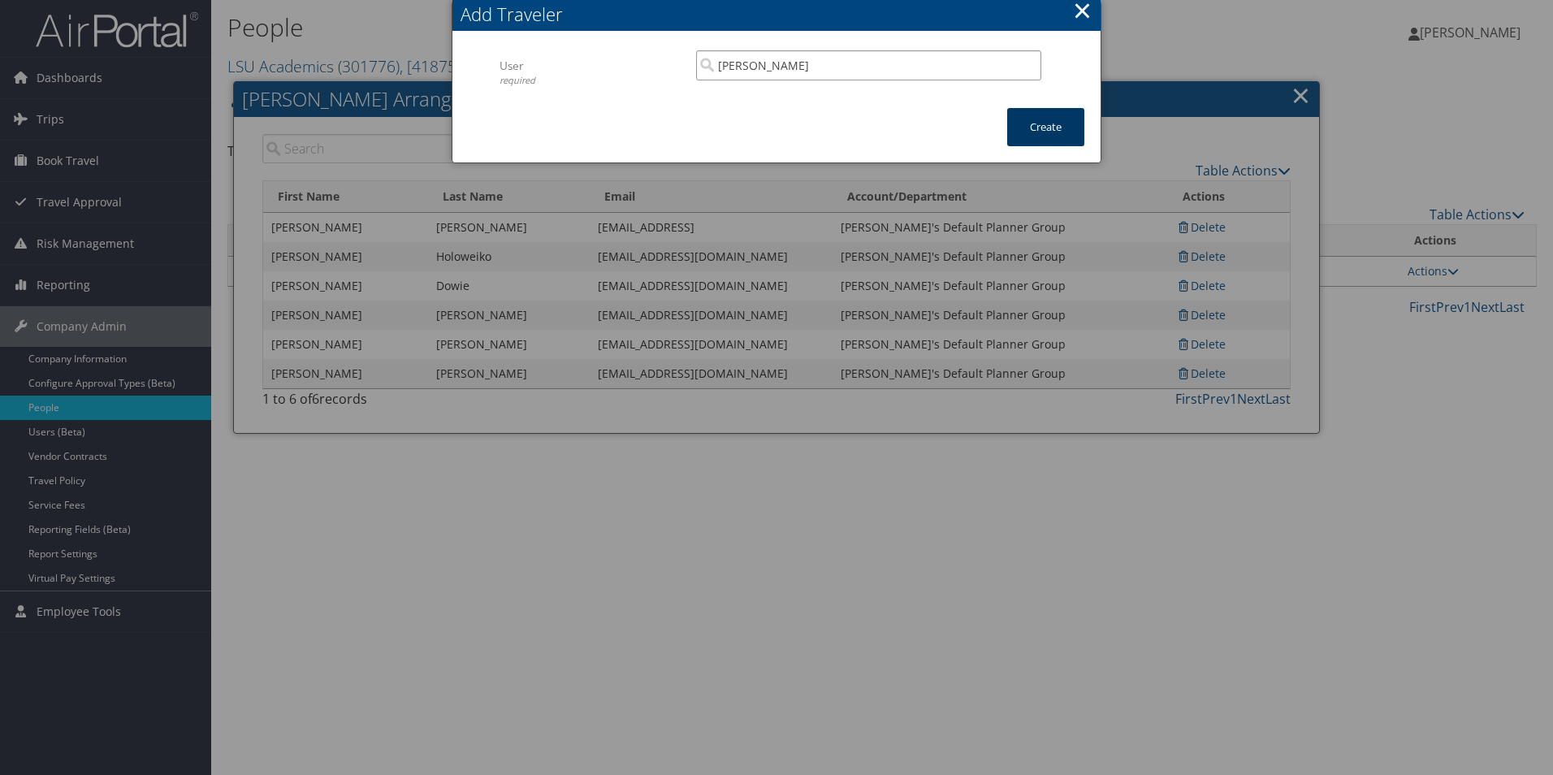
type input "Weston Lewis"
click at [1054, 114] on button "Create" at bounding box center [1045, 127] width 77 height 38
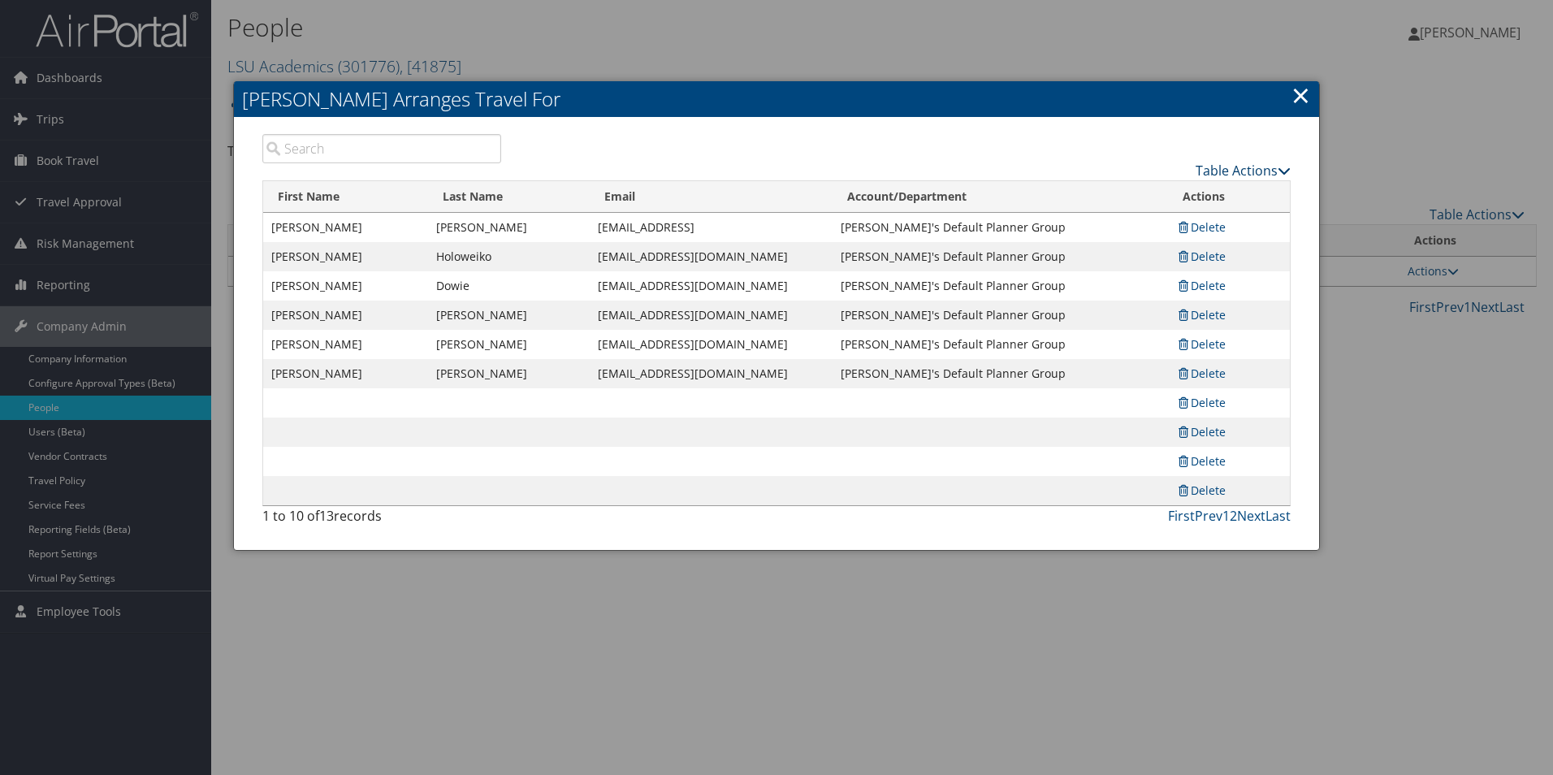
click at [1234, 164] on link "Table Actions" at bounding box center [1243, 171] width 95 height 18
click at [1291, 93] on h2 "Kara Duplantier Arranges Travel For" at bounding box center [776, 99] width 1085 height 36
drag, startPoint x: 1297, startPoint y: 80, endPoint x: 1302, endPoint y: 89, distance: 10.2
click at [1297, 82] on link "×" at bounding box center [1300, 95] width 19 height 32
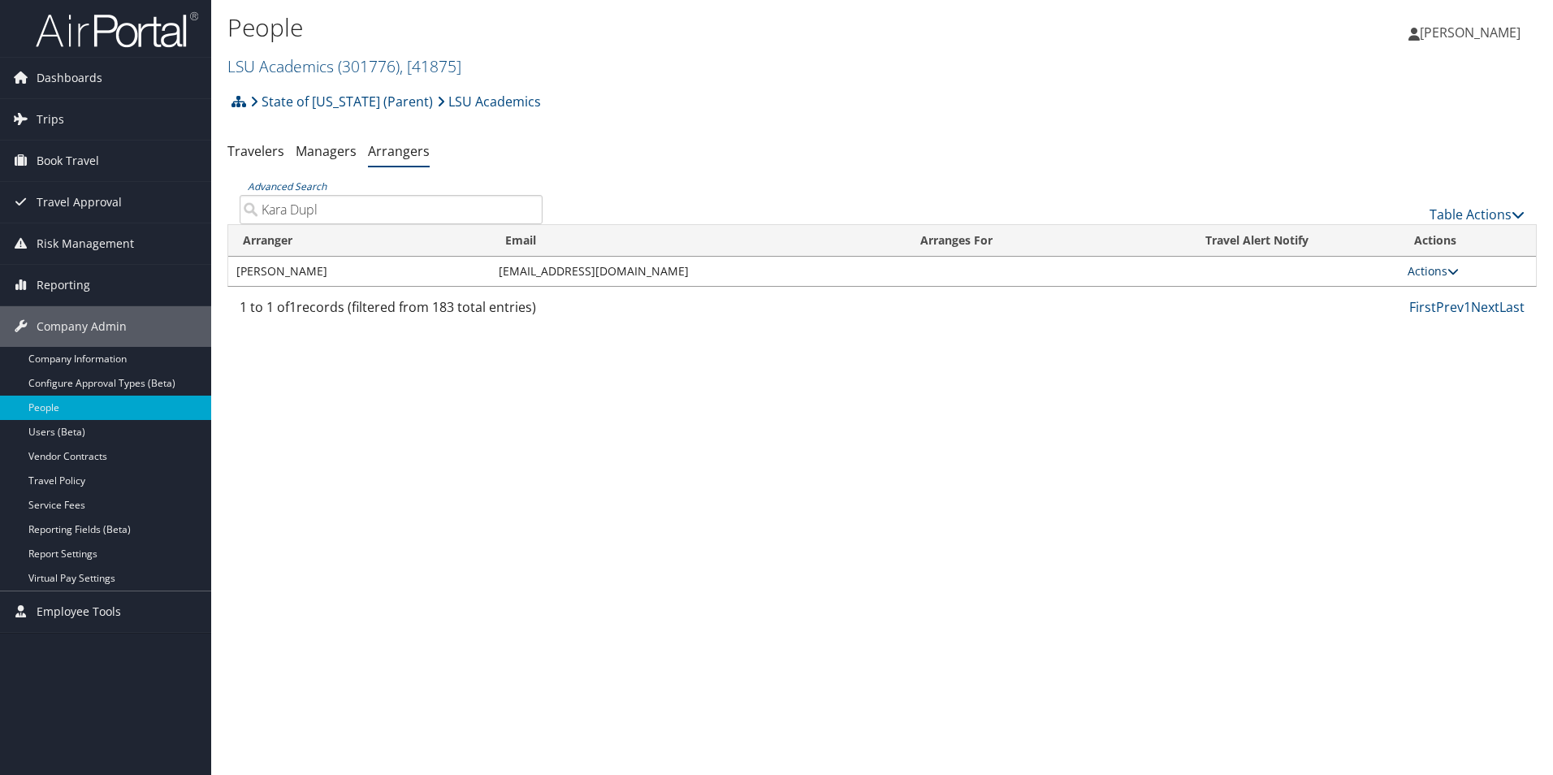
click at [1427, 268] on link "Actions" at bounding box center [1433, 270] width 51 height 15
click at [1451, 325] on link "View Group" at bounding box center [1453, 323] width 90 height 28
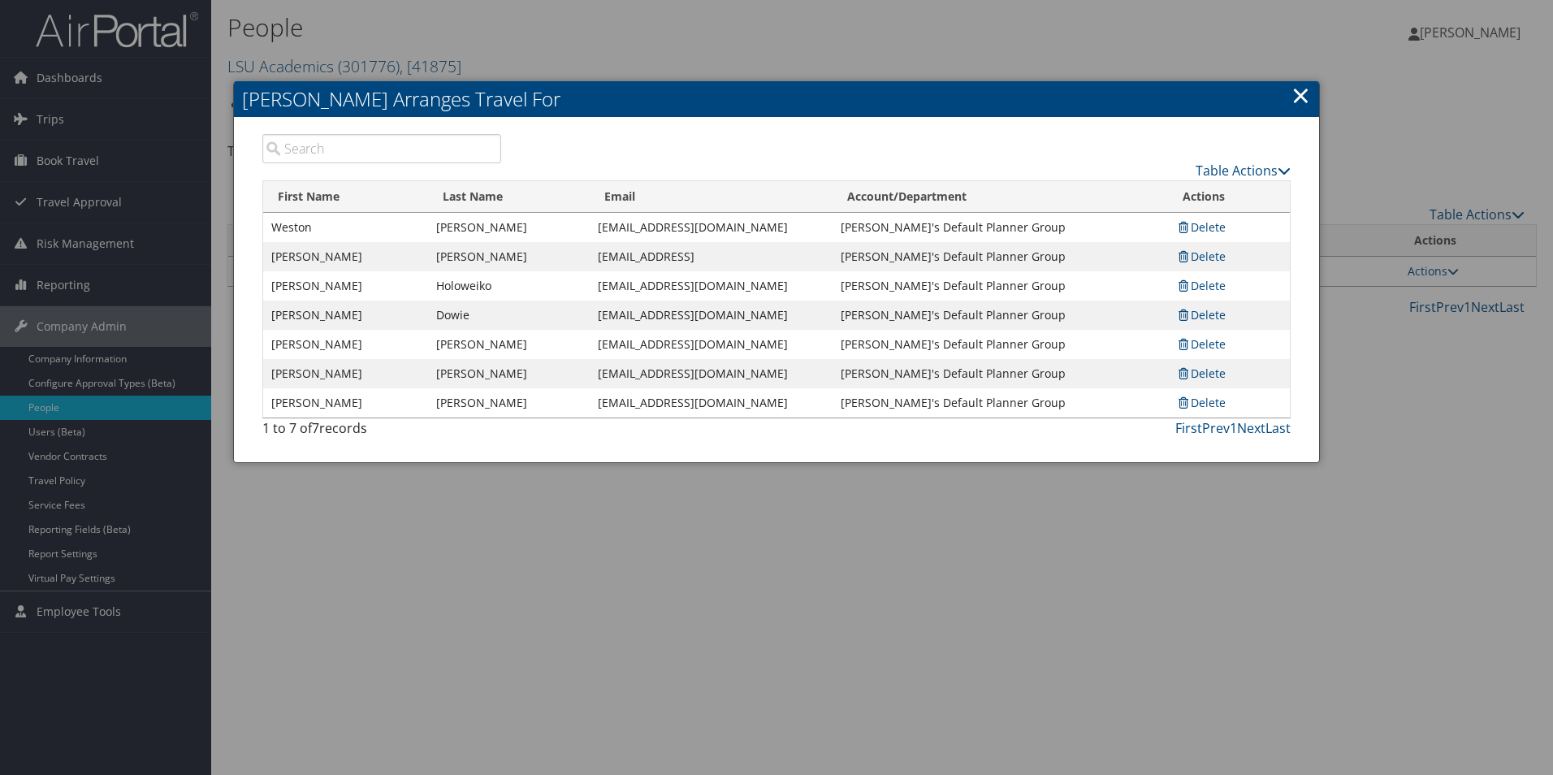
drag, startPoint x: 1305, startPoint y: 98, endPoint x: 1281, endPoint y: 113, distance: 28.4
click at [1305, 97] on link "×" at bounding box center [1300, 95] width 19 height 32
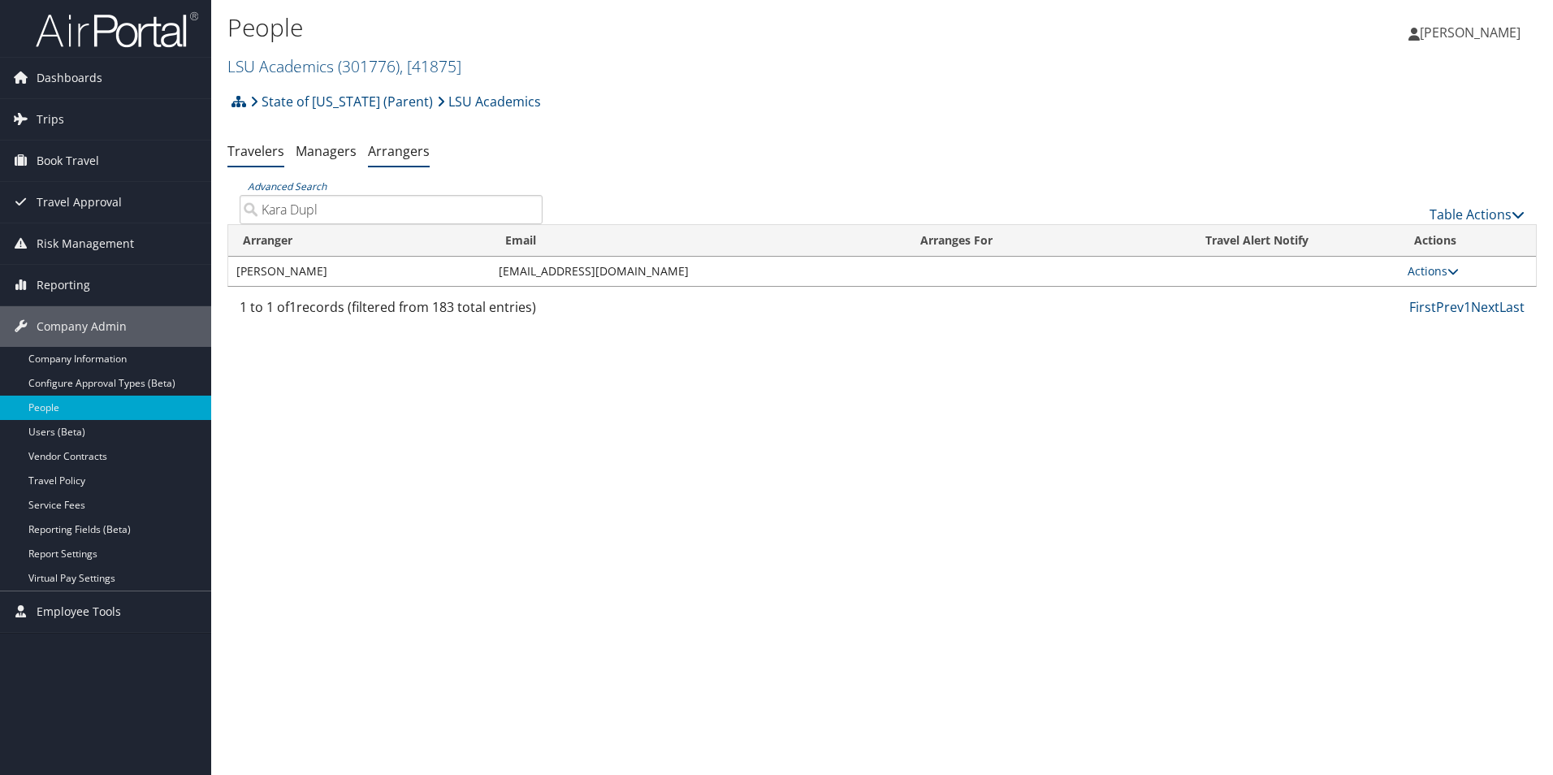
click at [255, 155] on link "Travelers" at bounding box center [255, 151] width 57 height 18
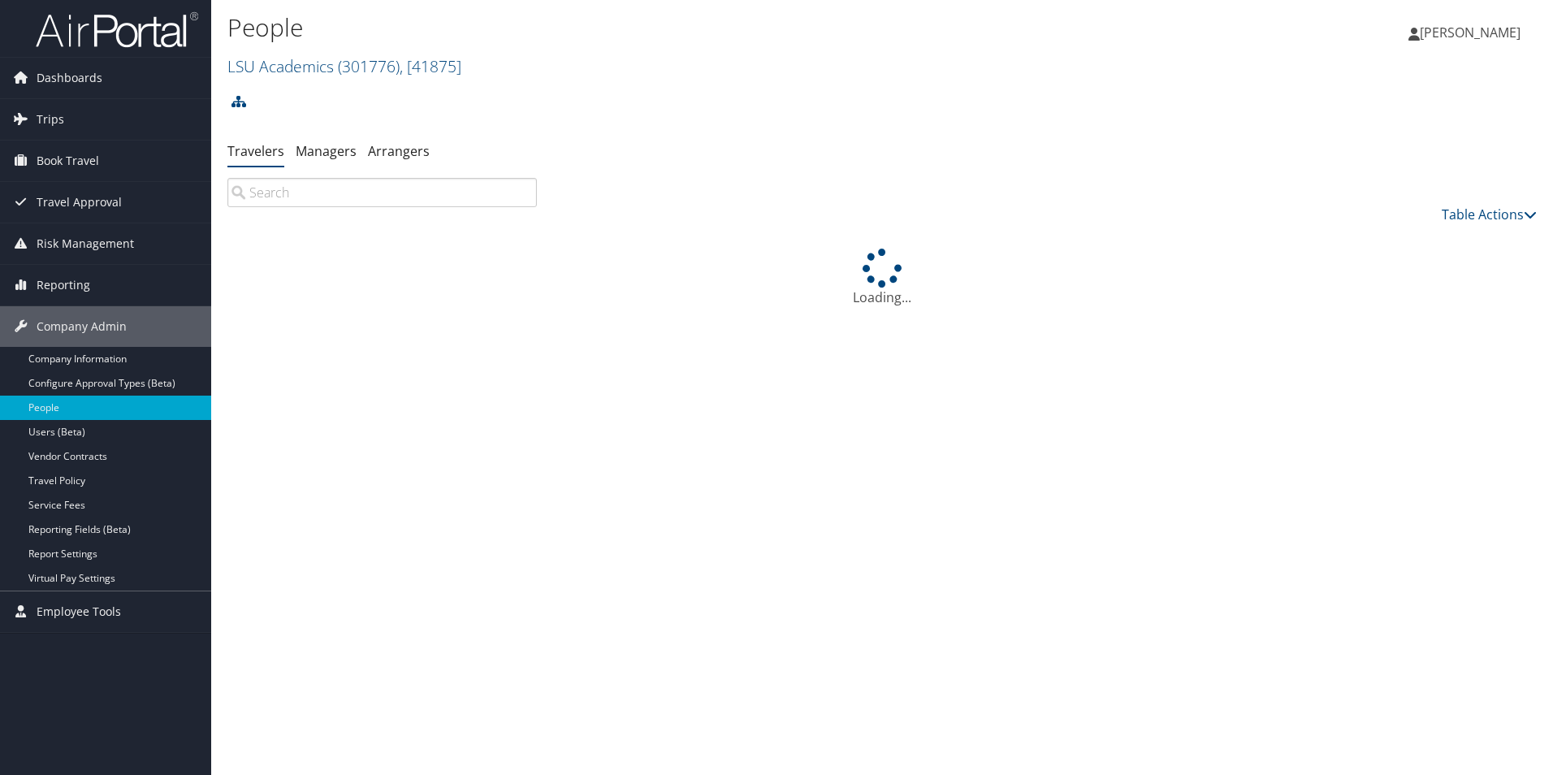
click at [310, 186] on input "search" at bounding box center [381, 192] width 309 height 29
type input "[PERSON_NAME]"
